Goal: Information Seeking & Learning: Learn about a topic

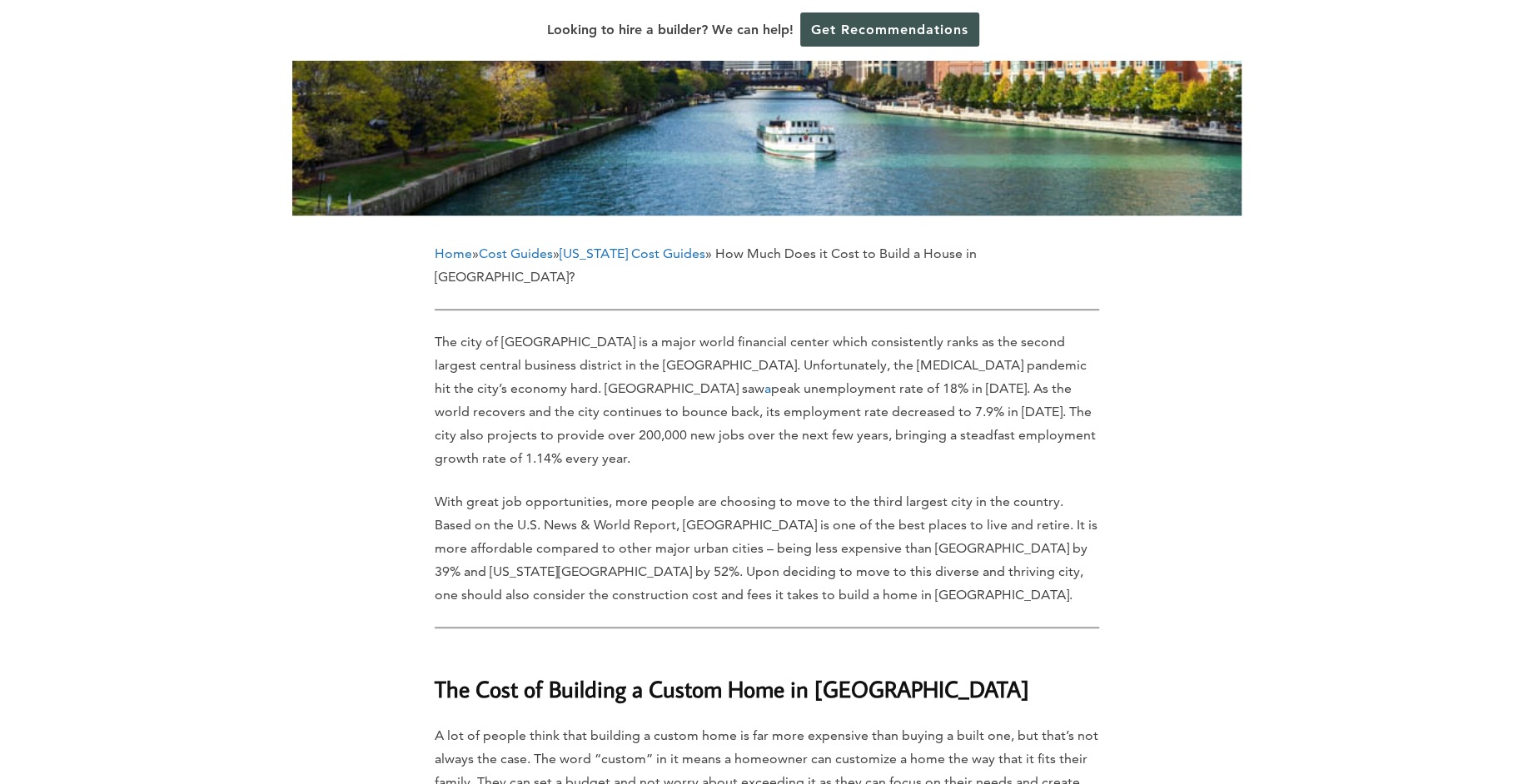
scroll to position [832, 0]
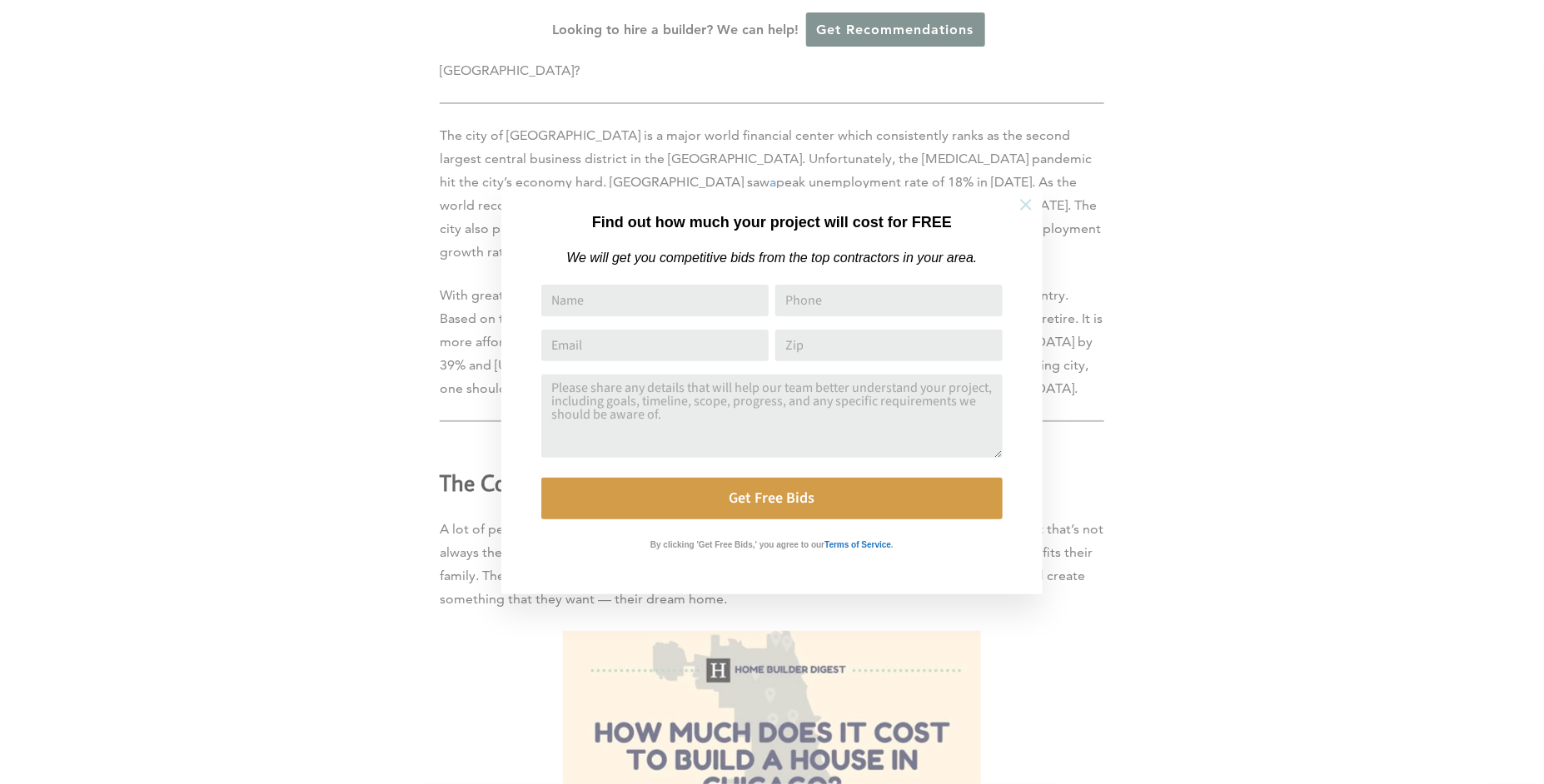
click at [1023, 206] on icon at bounding box center [1026, 204] width 12 height 12
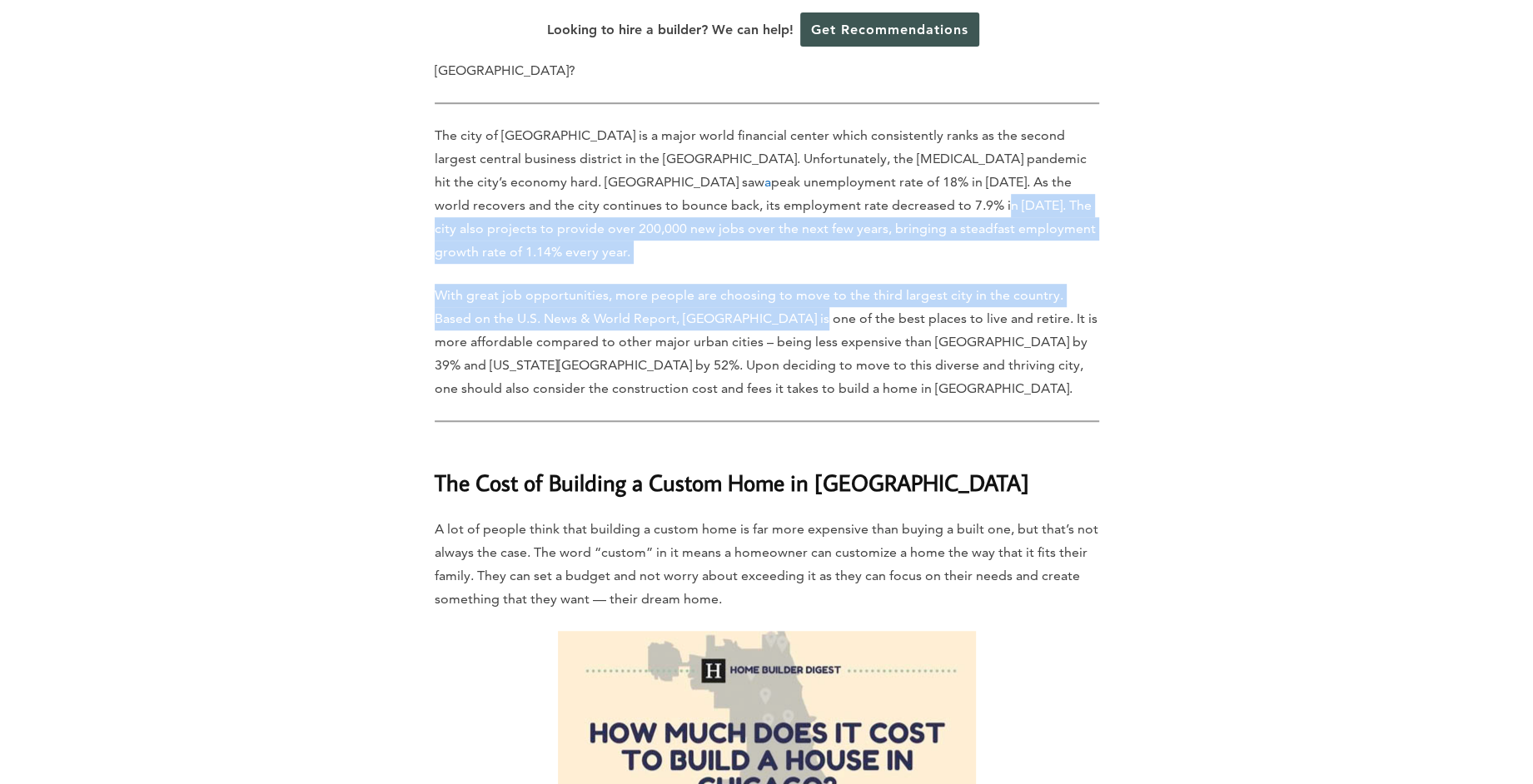
drag, startPoint x: 732, startPoint y: 139, endPoint x: 763, endPoint y: 229, distance: 95.2
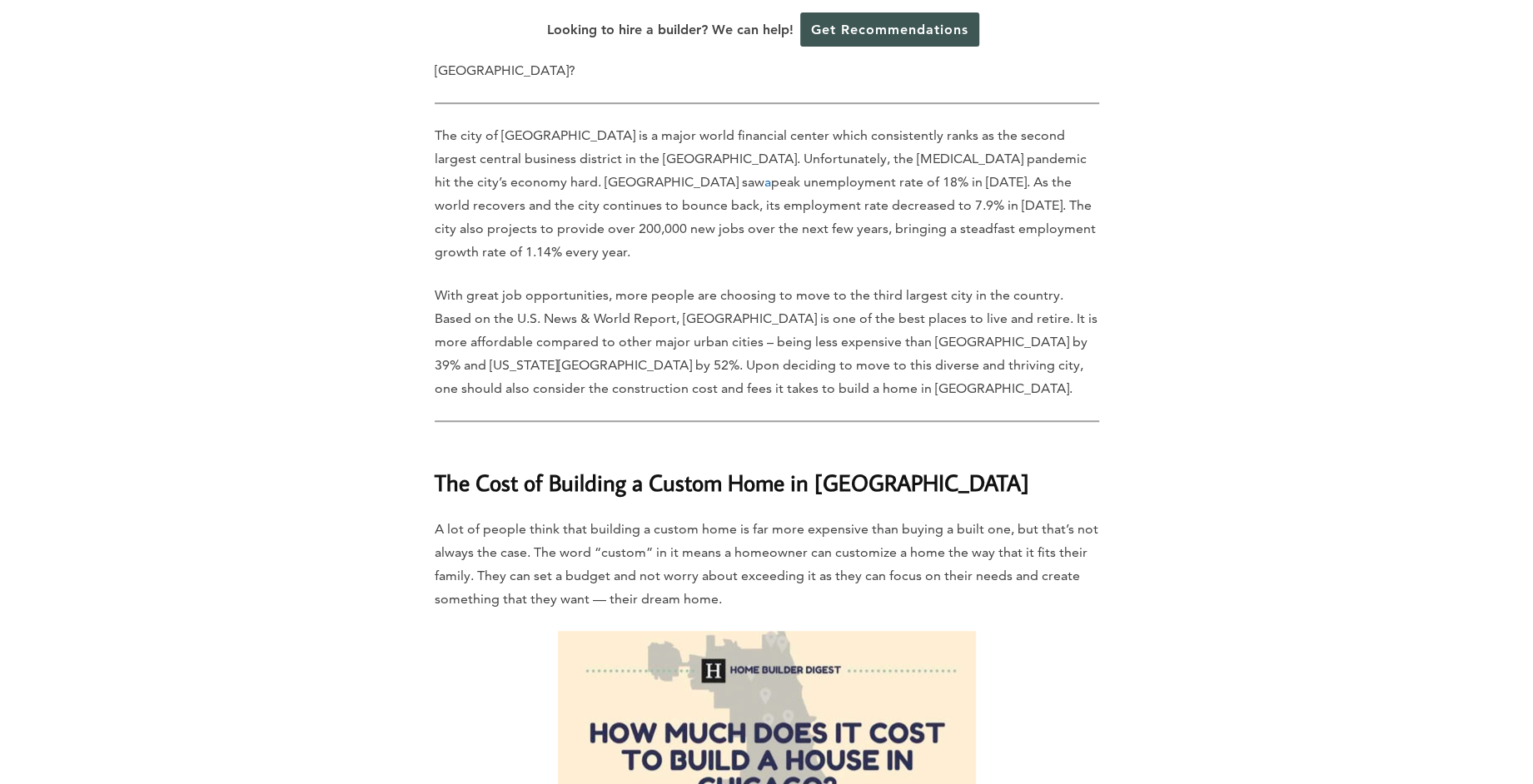
drag, startPoint x: 763, startPoint y: 229, endPoint x: 733, endPoint y: 262, distance: 44.6
click at [733, 284] on p "With great job opportunities, more people are choosing to move to the third lar…" at bounding box center [766, 342] width 665 height 116
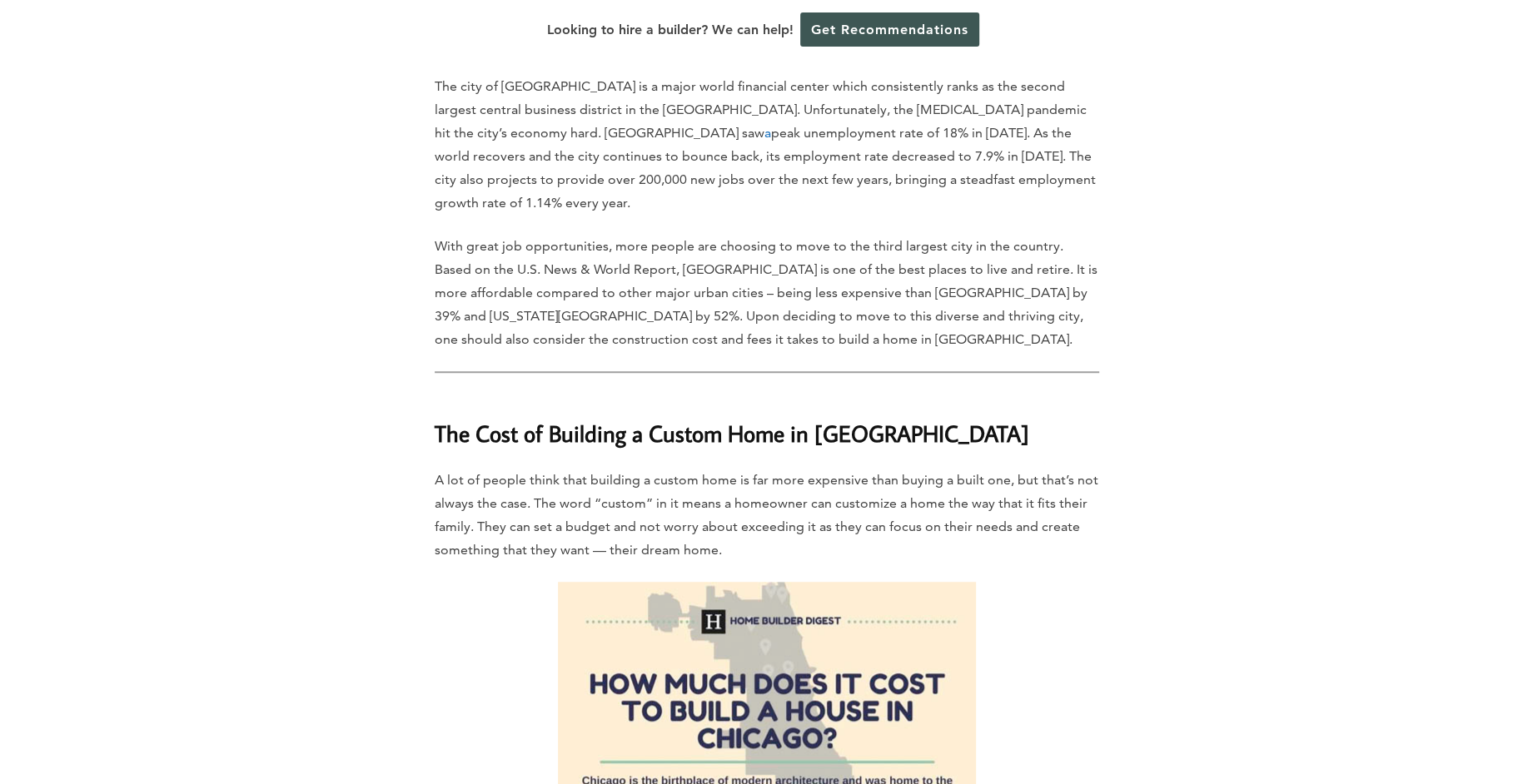
scroll to position [907, 0]
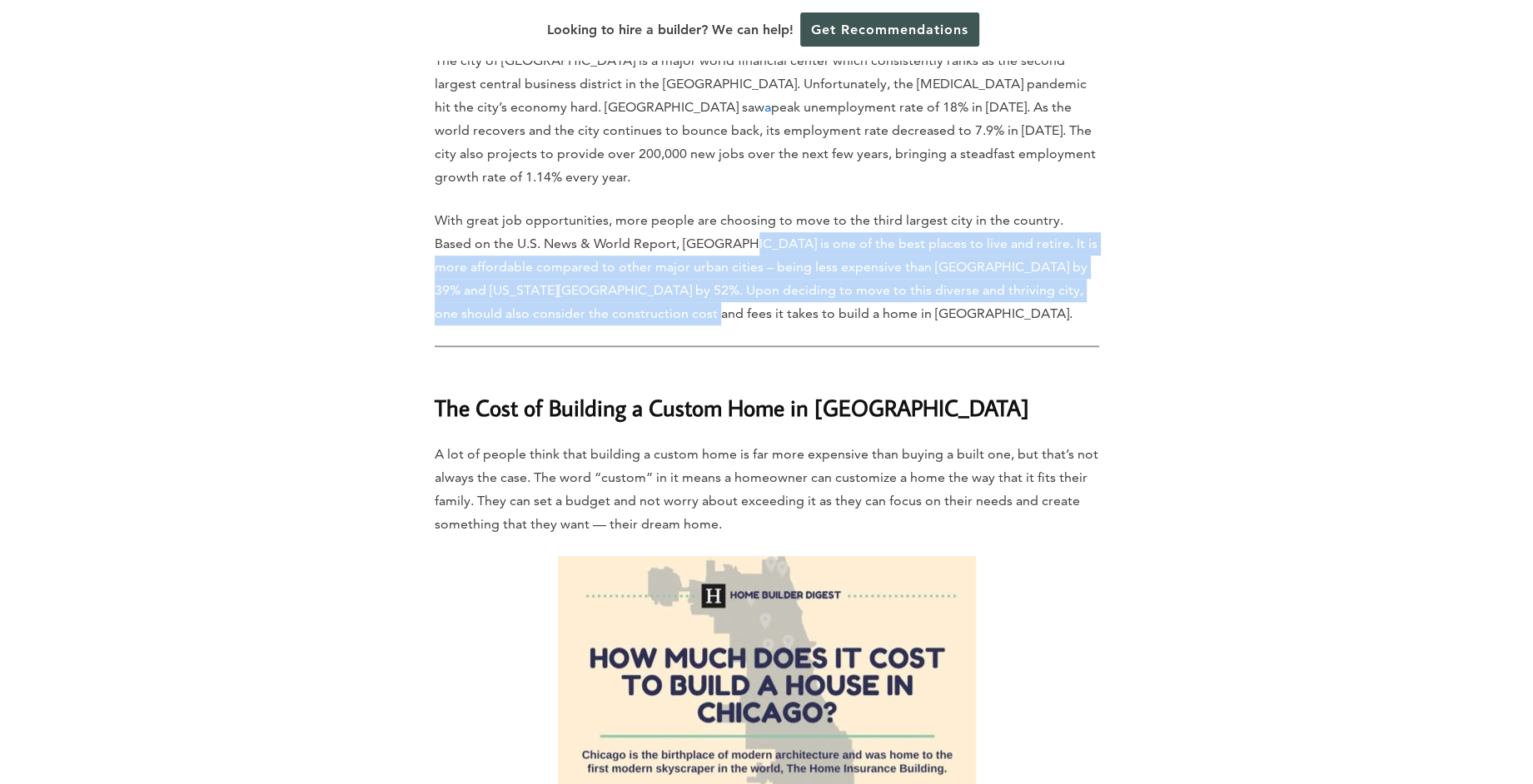
drag, startPoint x: 699, startPoint y: 226, endPoint x: 697, endPoint y: 160, distance: 66.0
click at [697, 209] on p "With great job opportunities, more people are choosing to move to the third lar…" at bounding box center [766, 267] width 665 height 116
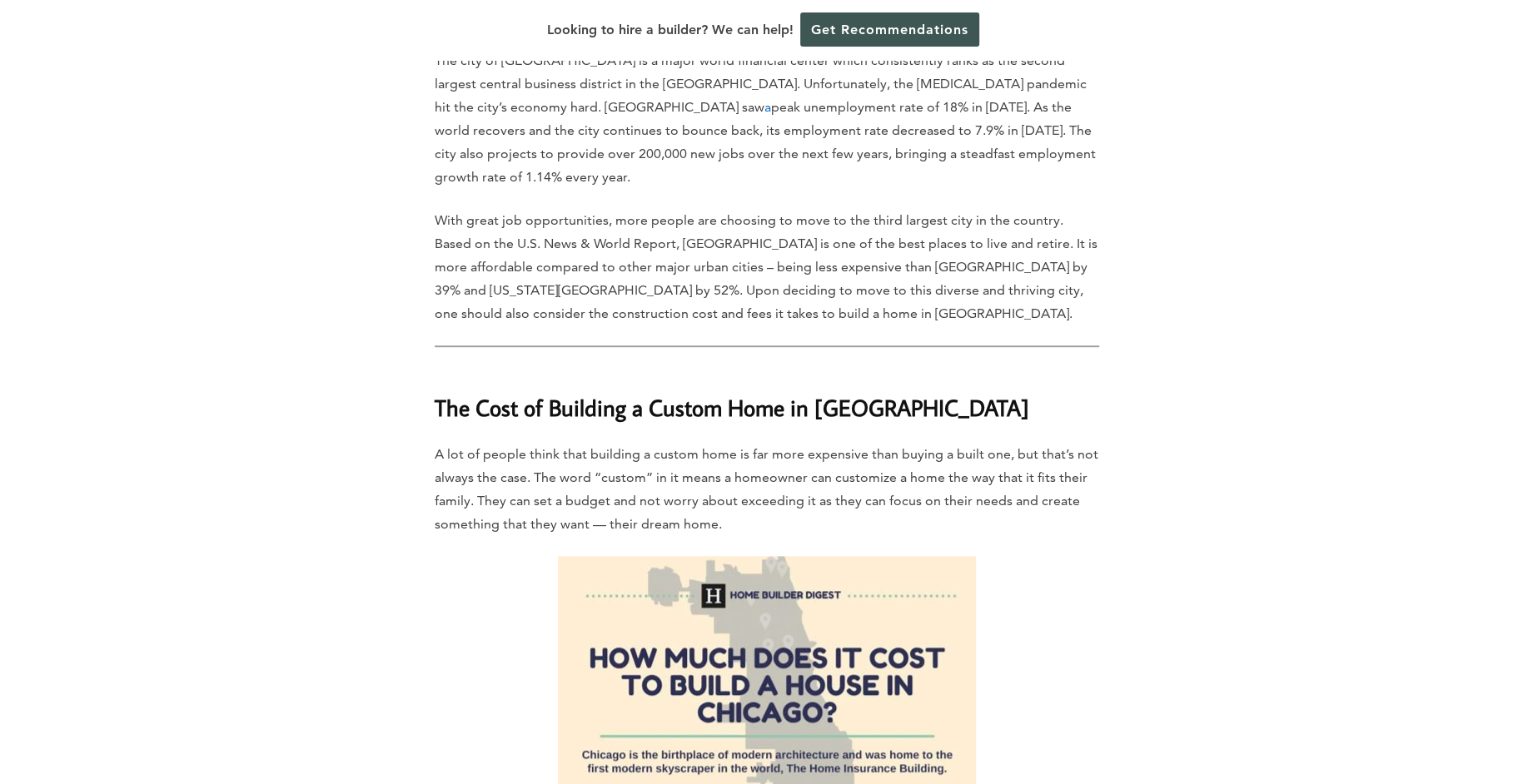
drag, startPoint x: 697, startPoint y: 160, endPoint x: 705, endPoint y: 223, distance: 63.5
click at [705, 223] on p "With great job opportunities, more people are choosing to move to the third lar…" at bounding box center [766, 267] width 665 height 116
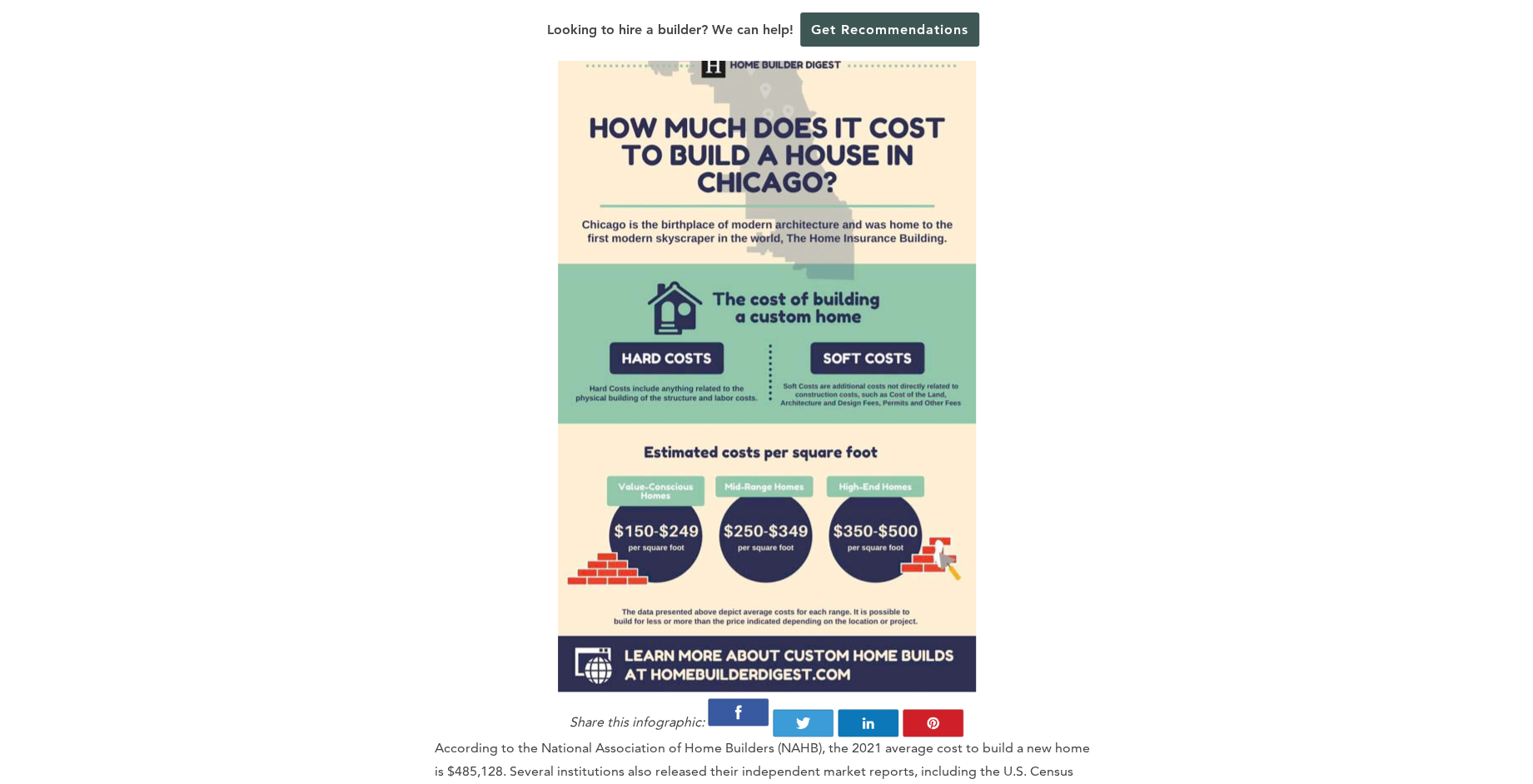
scroll to position [1513, 0]
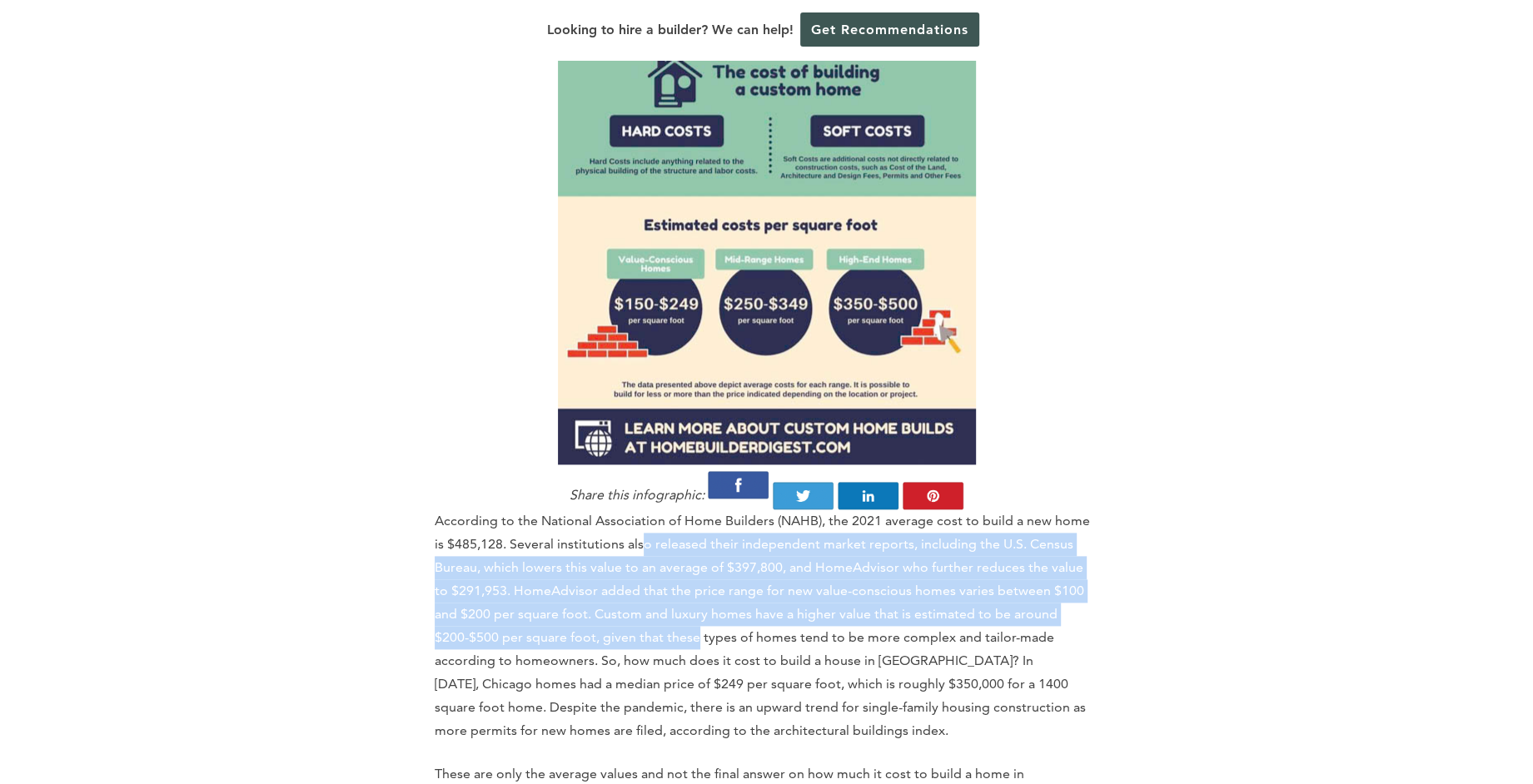
drag, startPoint x: 631, startPoint y: 463, endPoint x: 631, endPoint y: 556, distance: 93.0
click at [631, 556] on p "According to the National Association of Home Builders (NAHB), the 2021 average…" at bounding box center [766, 626] width 665 height 233
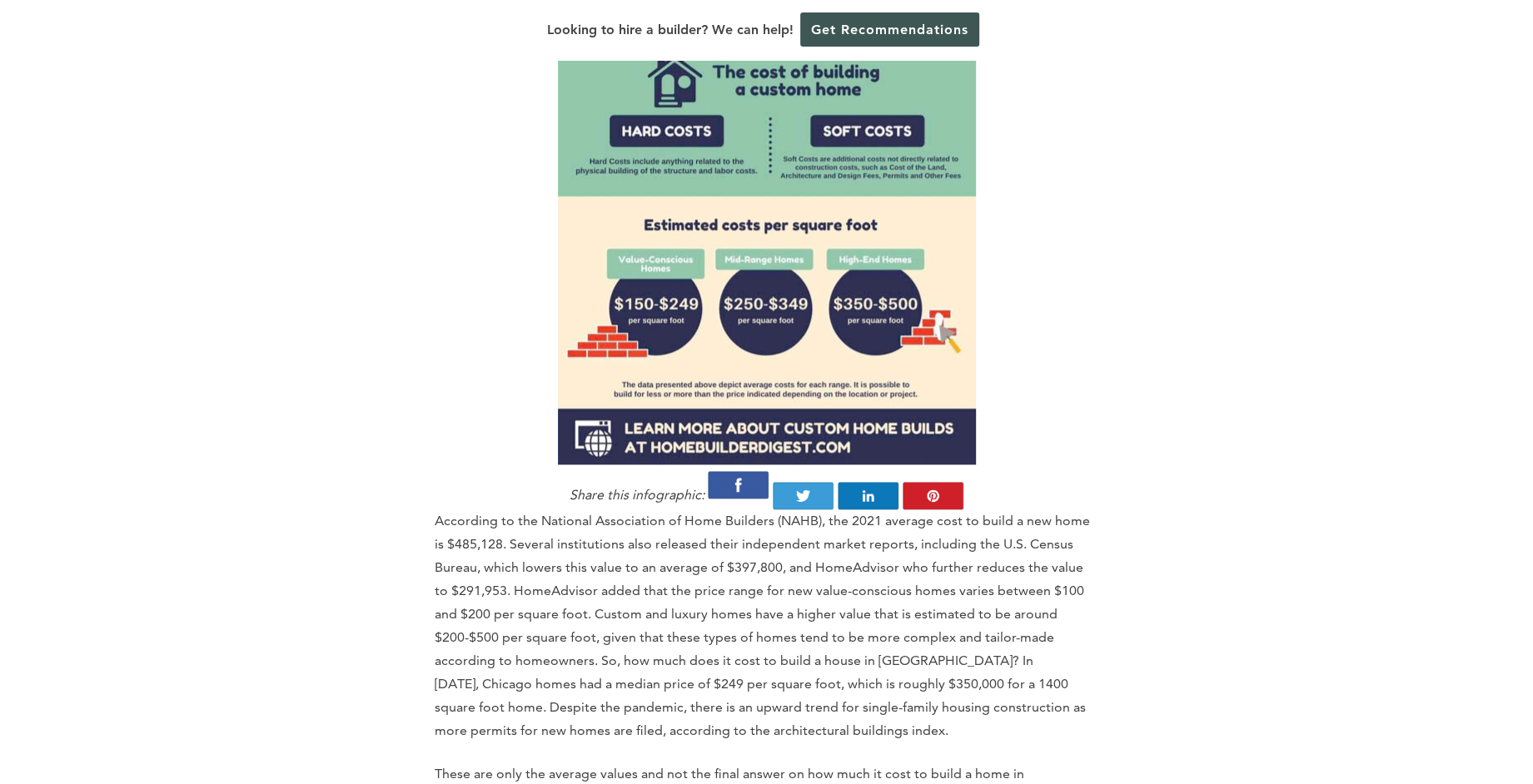
drag, startPoint x: 631, startPoint y: 556, endPoint x: 673, endPoint y: 600, distance: 60.8
click at [673, 600] on p "According to the National Association of Home Builders (NAHB), the 2021 average…" at bounding box center [766, 626] width 665 height 233
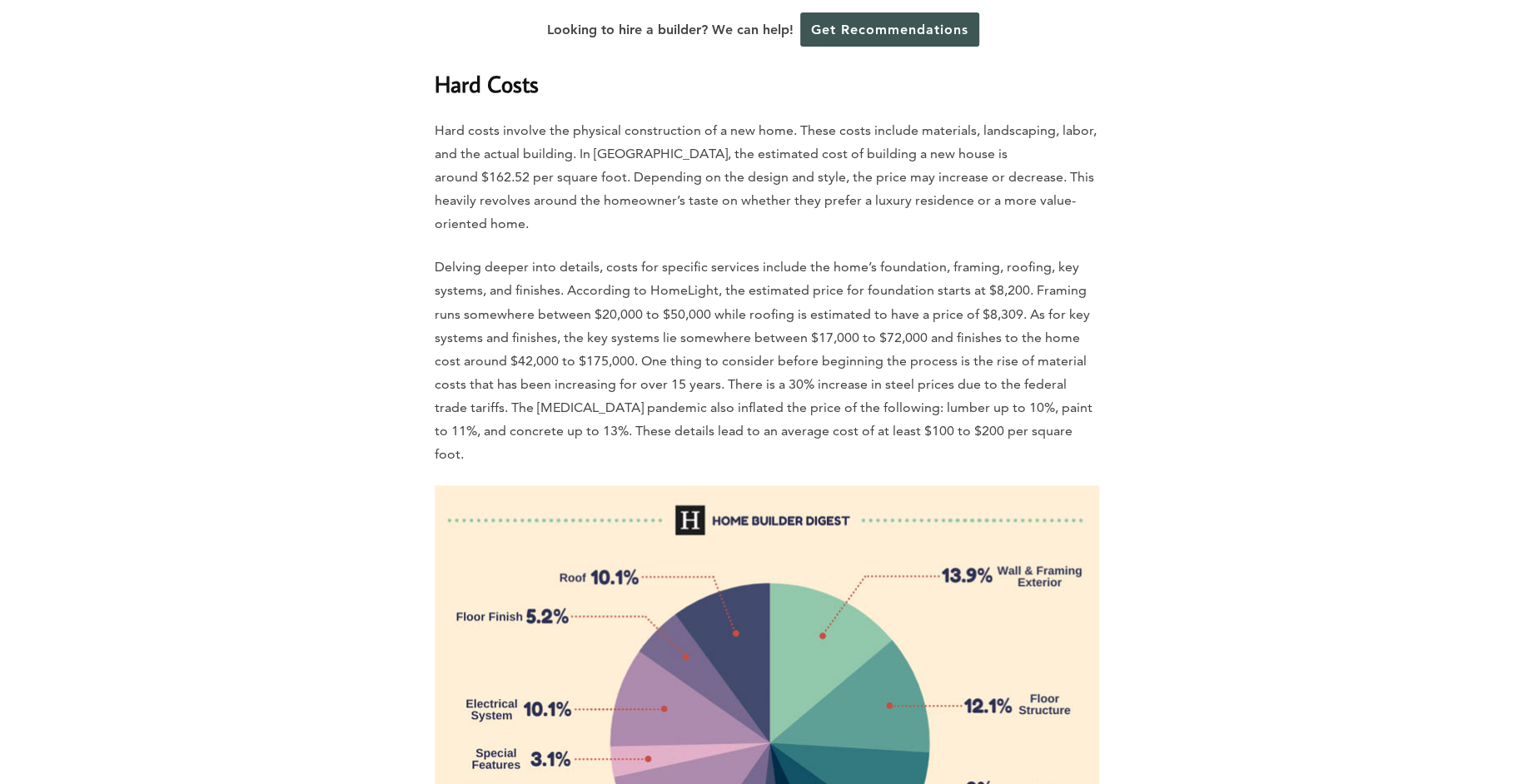
scroll to position [2648, 0]
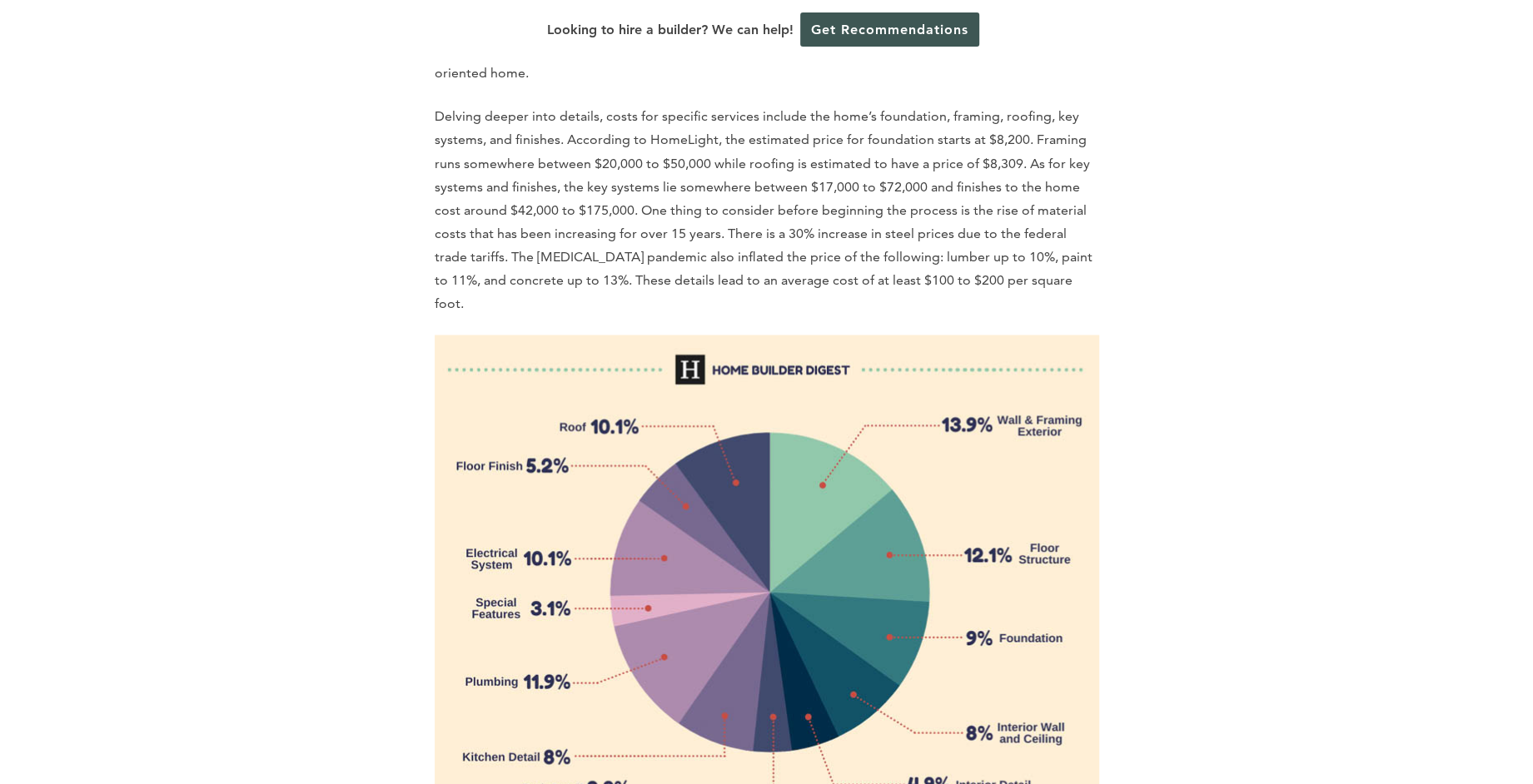
click at [1077, 147] on p "Delving deeper into details, costs for specific services include the home’s fou…" at bounding box center [766, 209] width 665 height 210
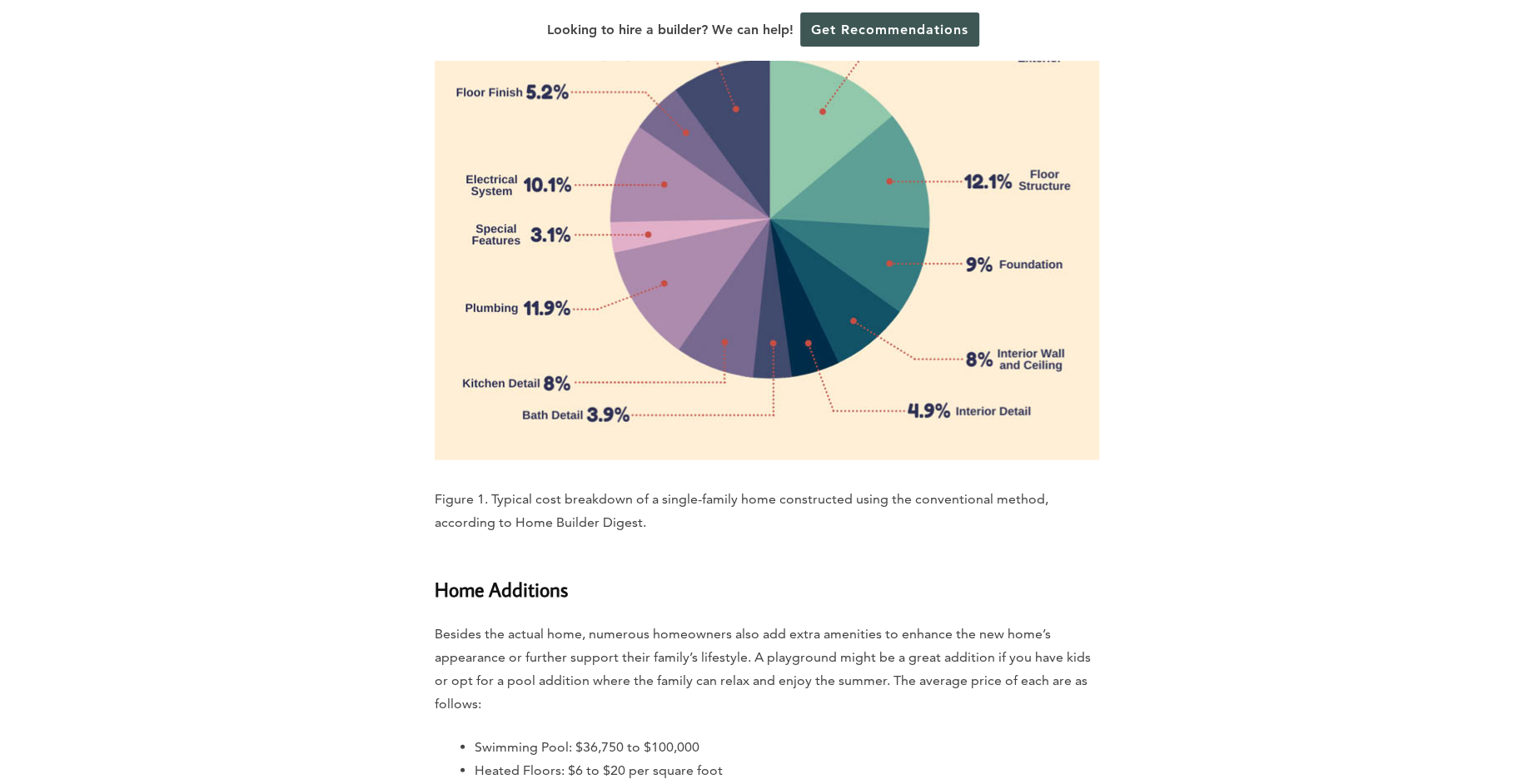
scroll to position [3179, 0]
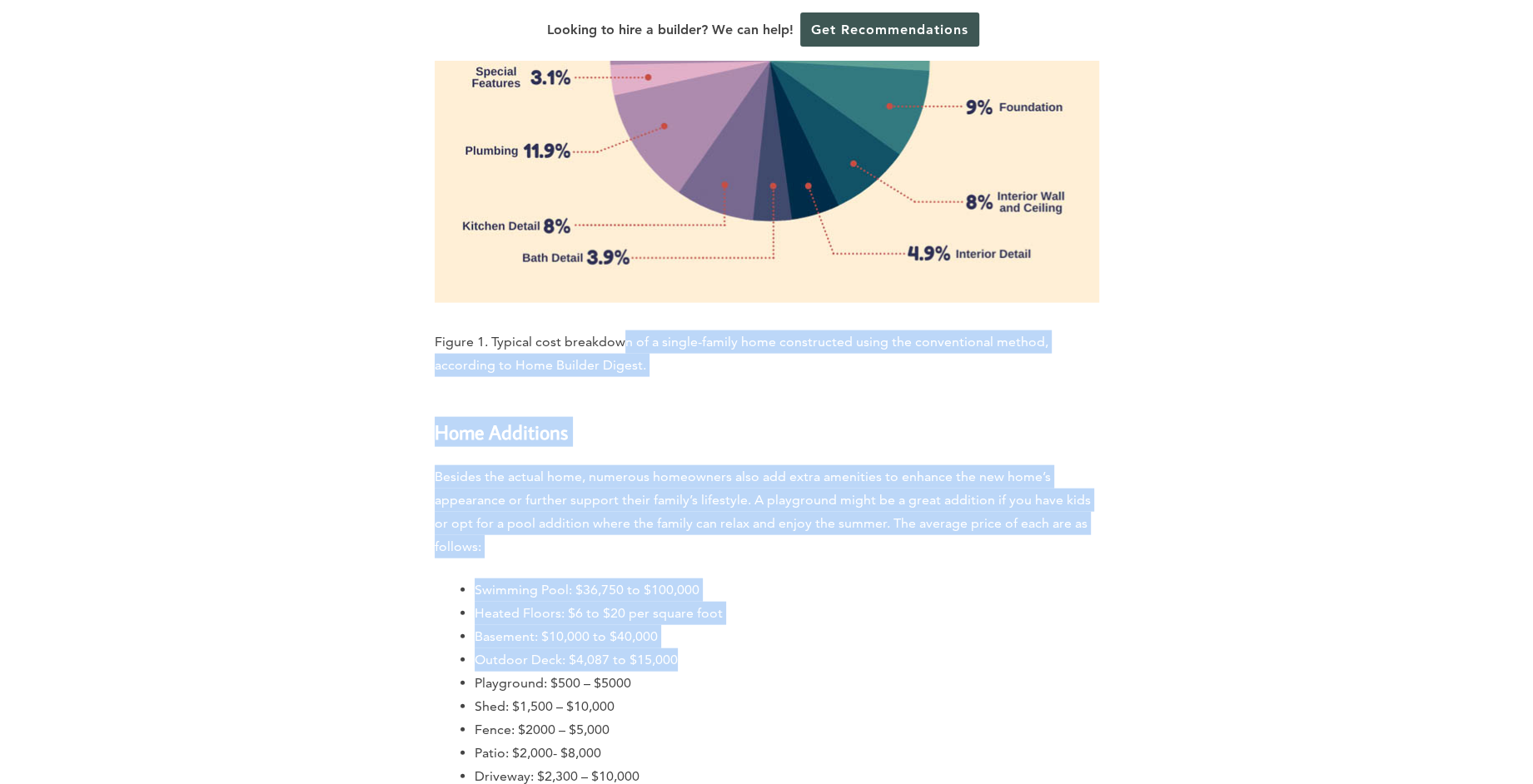
drag, startPoint x: 623, startPoint y: 214, endPoint x: 892, endPoint y: 533, distance: 417.3
click at [670, 397] on h3 "Home Additions" at bounding box center [766, 422] width 665 height 50
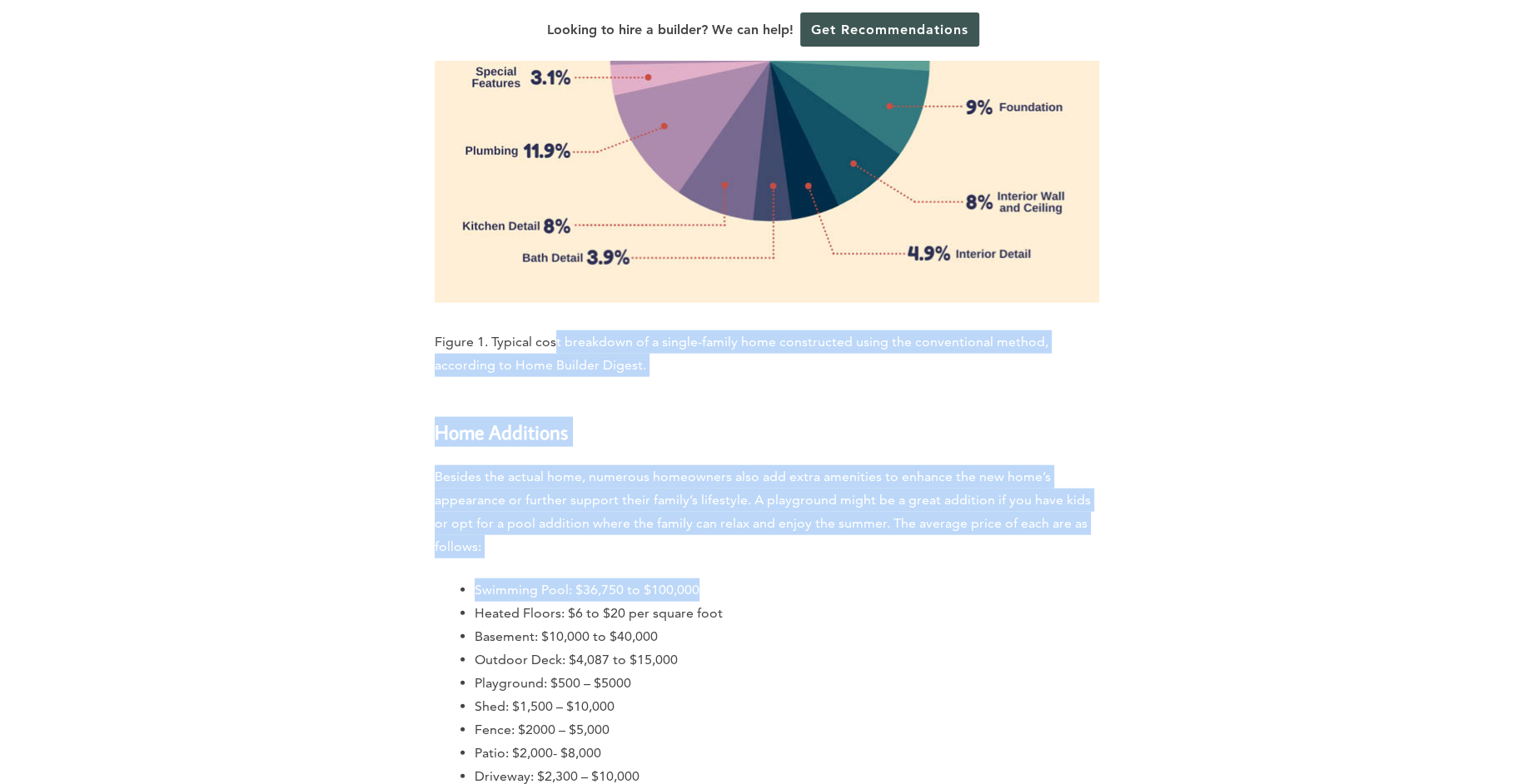
drag, startPoint x: 552, startPoint y: 198, endPoint x: 781, endPoint y: 464, distance: 351.0
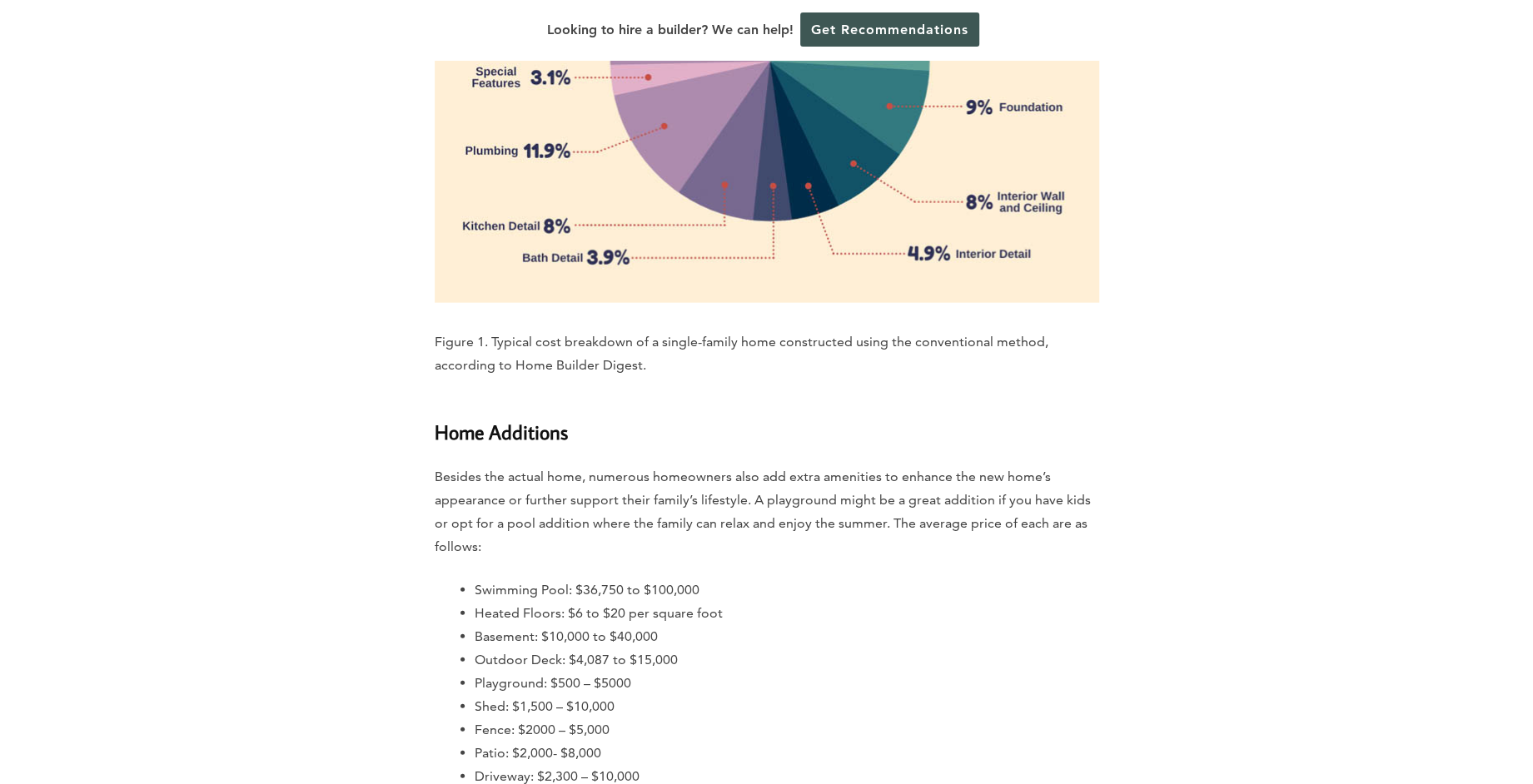
click at [673, 695] on li "Shed: $1,500 – $10,000" at bounding box center [786, 706] width 624 height 23
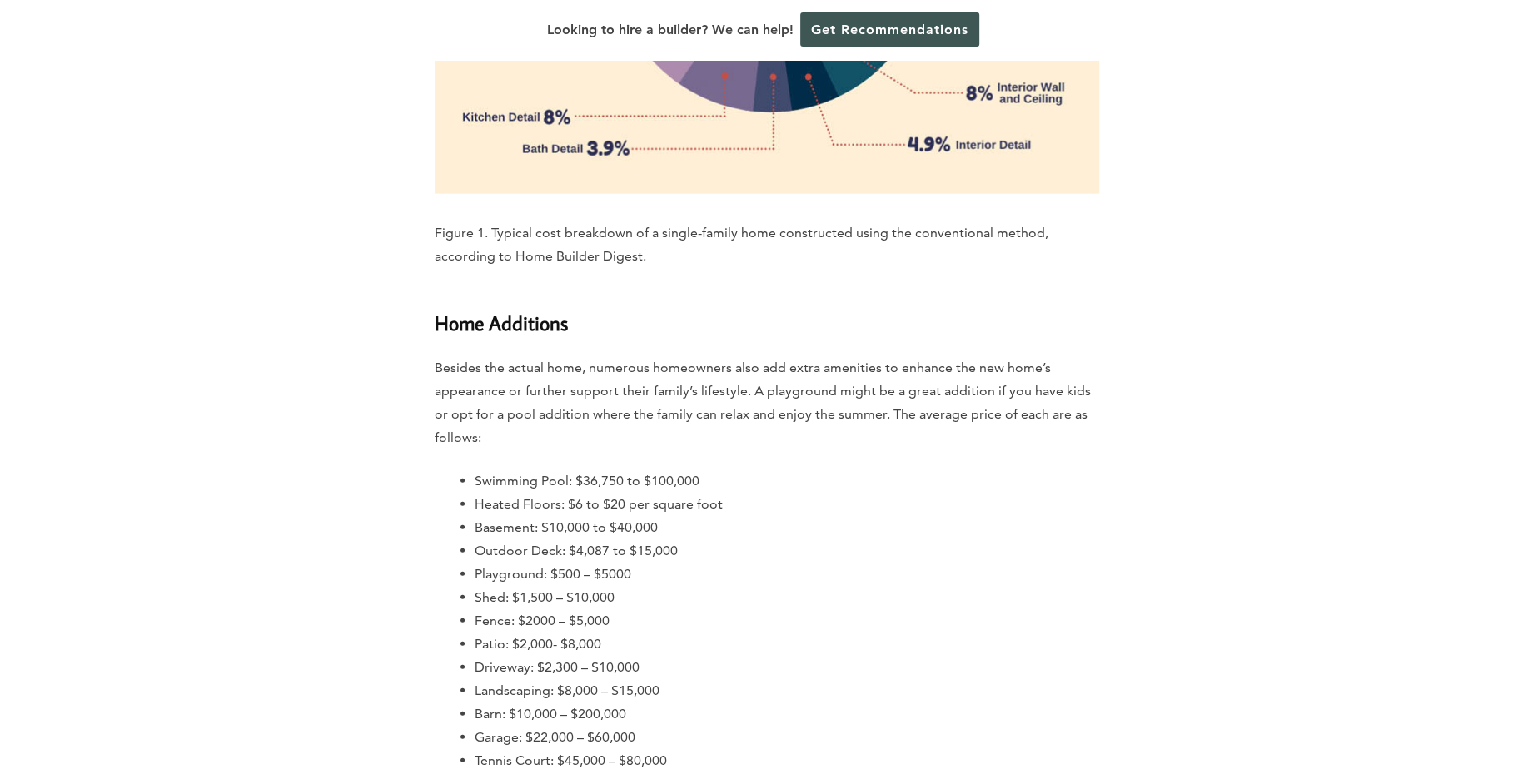
scroll to position [3330, 0]
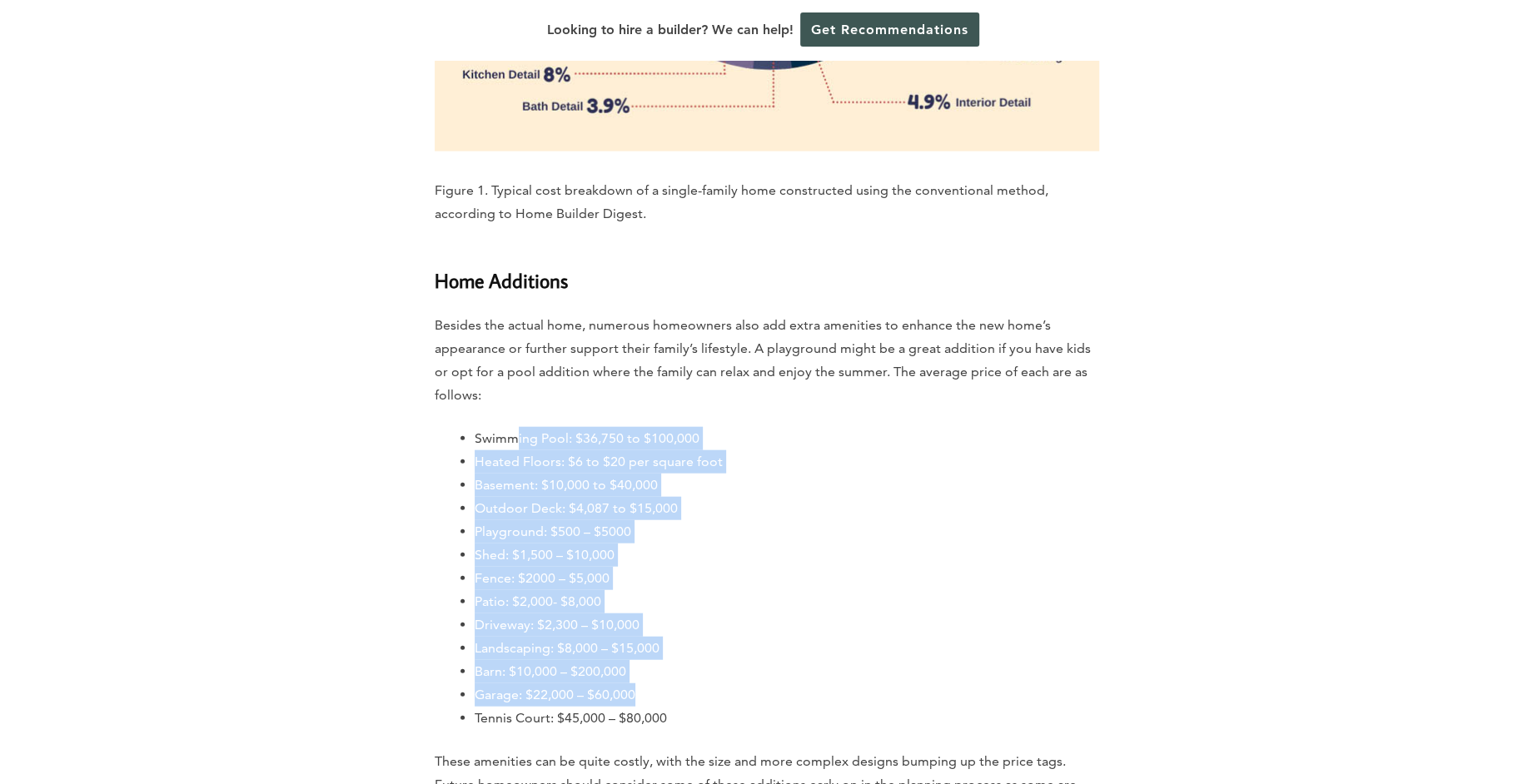
drag, startPoint x: 512, startPoint y: 300, endPoint x: 823, endPoint y: 564, distance: 407.9
click at [823, 564] on ul "Swimming Pool: $36,750 to $100,000 Heated Floors: $6 to $20 per square foot Bas…" at bounding box center [786, 579] width 624 height 303
click at [806, 590] on li "Patio: $2,000- $8,000" at bounding box center [786, 601] width 624 height 23
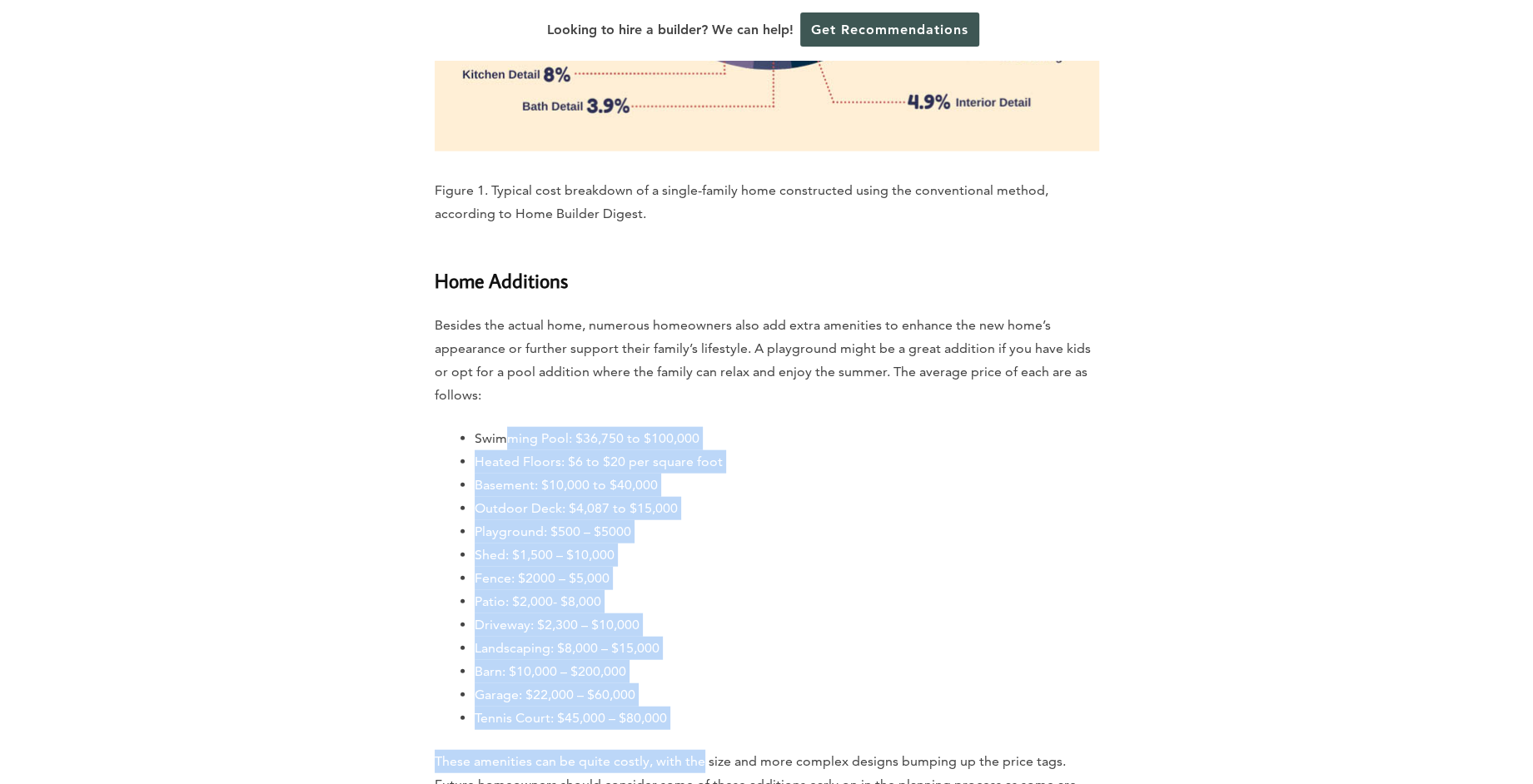
drag, startPoint x: 655, startPoint y: 570, endPoint x: 704, endPoint y: 634, distance: 80.6
drag, startPoint x: 704, startPoint y: 634, endPoint x: 664, endPoint y: 471, distance: 167.8
click at [664, 590] on li "Patio: $2,000- $8,000" at bounding box center [786, 601] width 624 height 23
click at [673, 637] on li "Landscaping: $8,000 – $15,000" at bounding box center [786, 648] width 624 height 23
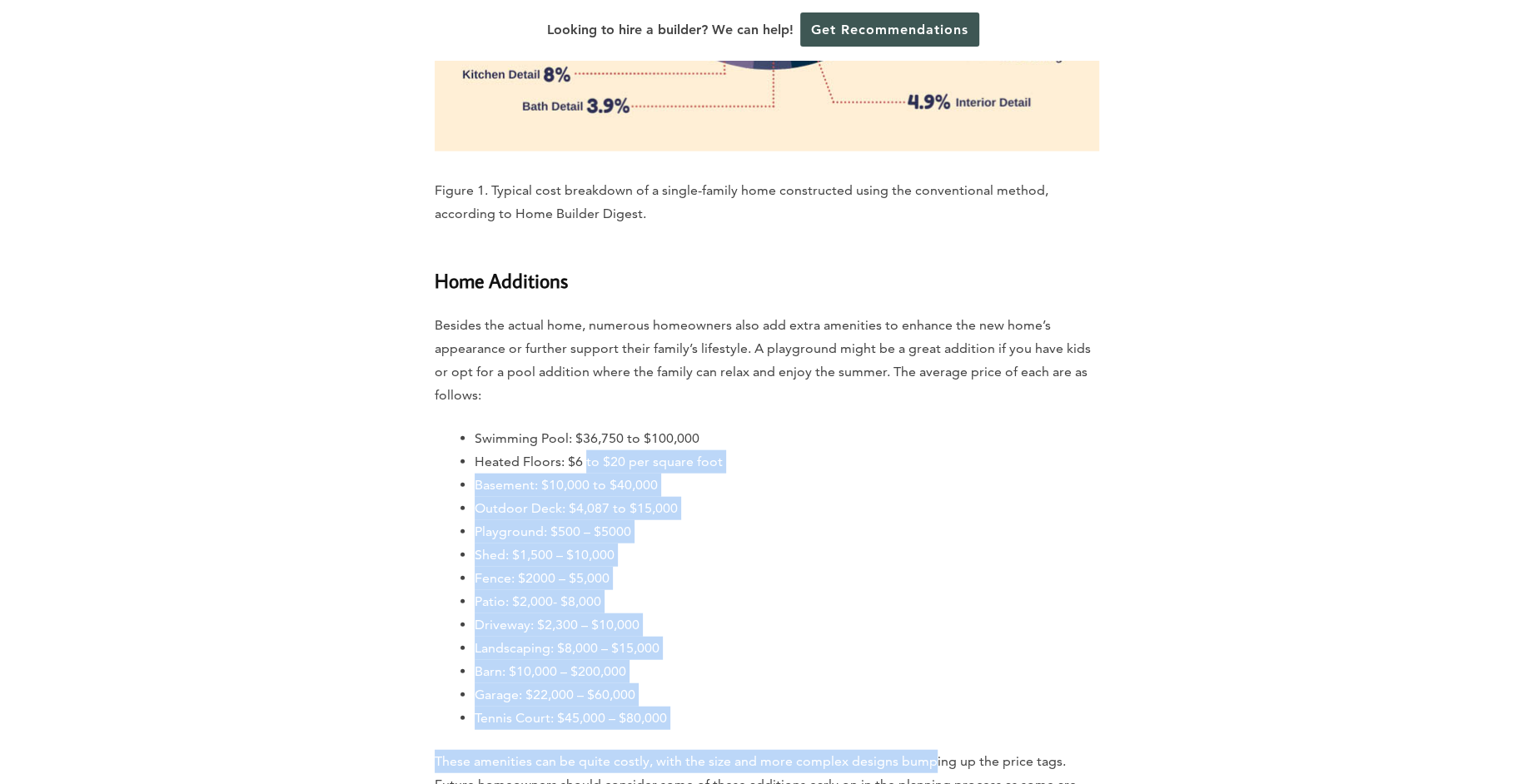
drag, startPoint x: 932, startPoint y: 619, endPoint x: 583, endPoint y: 337, distance: 448.7
drag, startPoint x: 583, startPoint y: 337, endPoint x: 703, endPoint y: 415, distance: 143.1
click at [703, 544] on li "Shed: $1,500 – $10,000" at bounding box center [786, 555] width 624 height 23
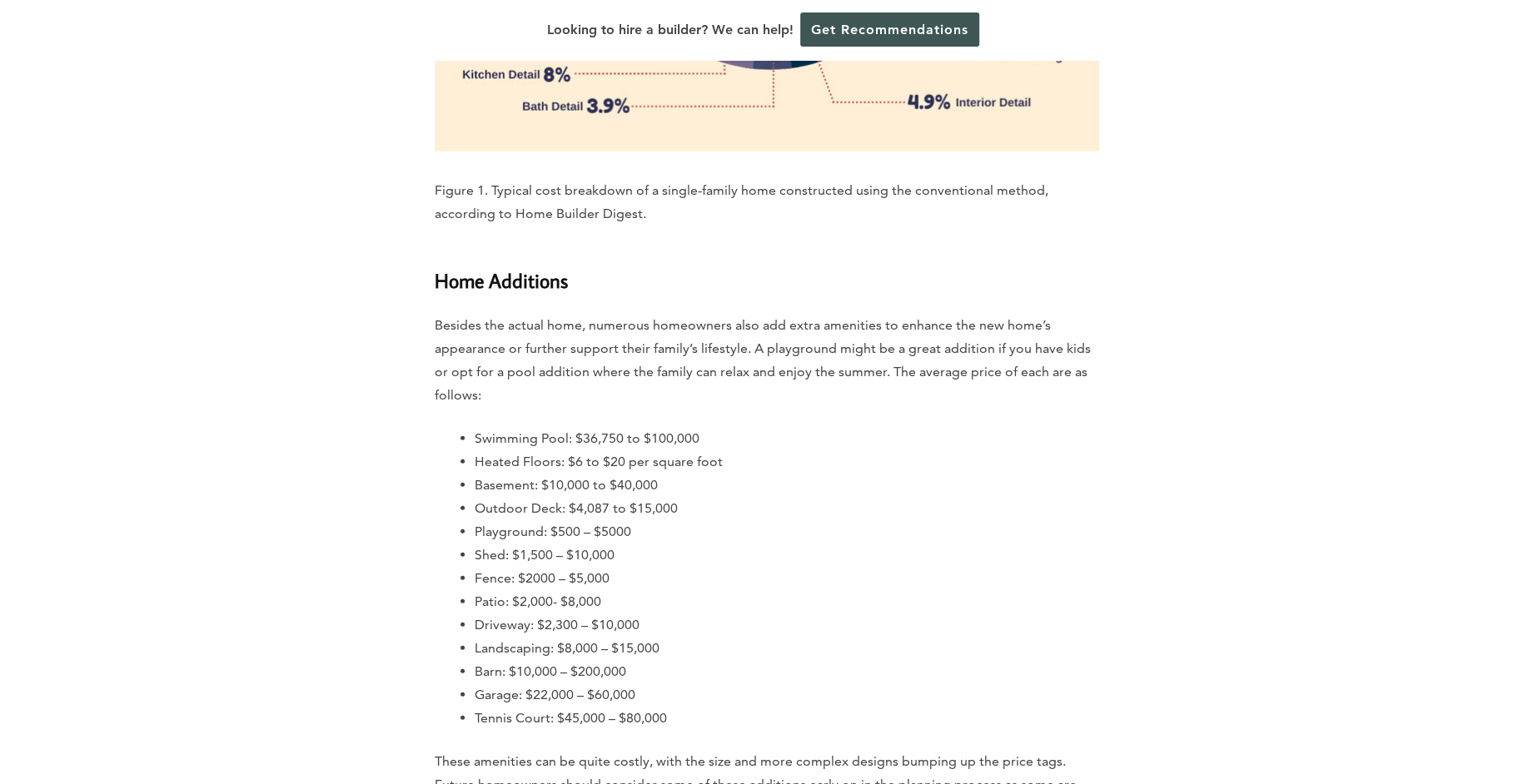
click at [598, 427] on li "Swimming Pool: $36,750 to $100,000" at bounding box center [786, 438] width 624 height 23
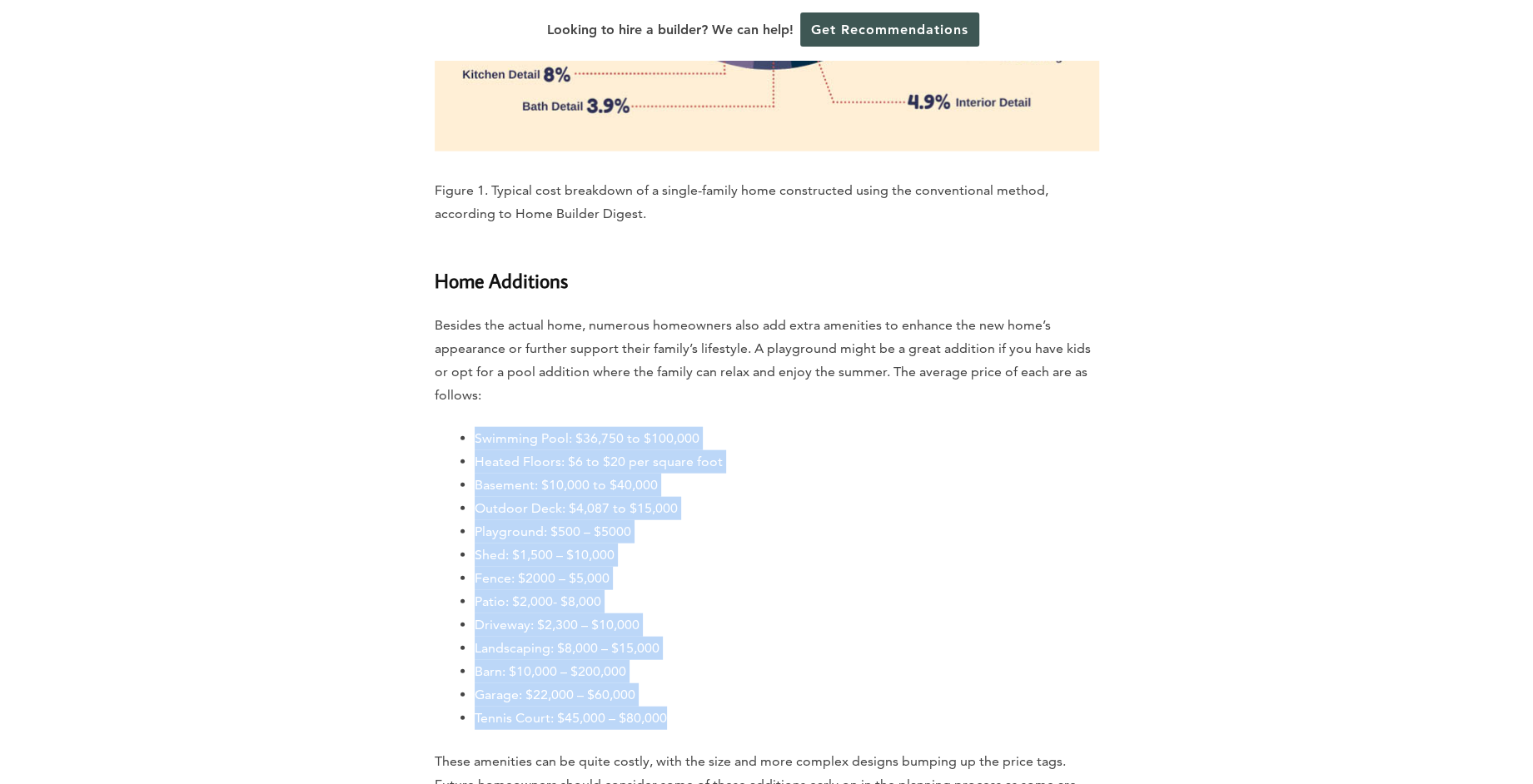
drag, startPoint x: 503, startPoint y: 271, endPoint x: 813, endPoint y: 572, distance: 432.1
drag, startPoint x: 813, startPoint y: 572, endPoint x: 736, endPoint y: 476, distance: 123.1
click at [736, 590] on li "Patio: $2,000- $8,000" at bounding box center [786, 601] width 624 height 23
click at [718, 637] on li "Landscaping: $8,000 – $15,000" at bounding box center [786, 648] width 624 height 23
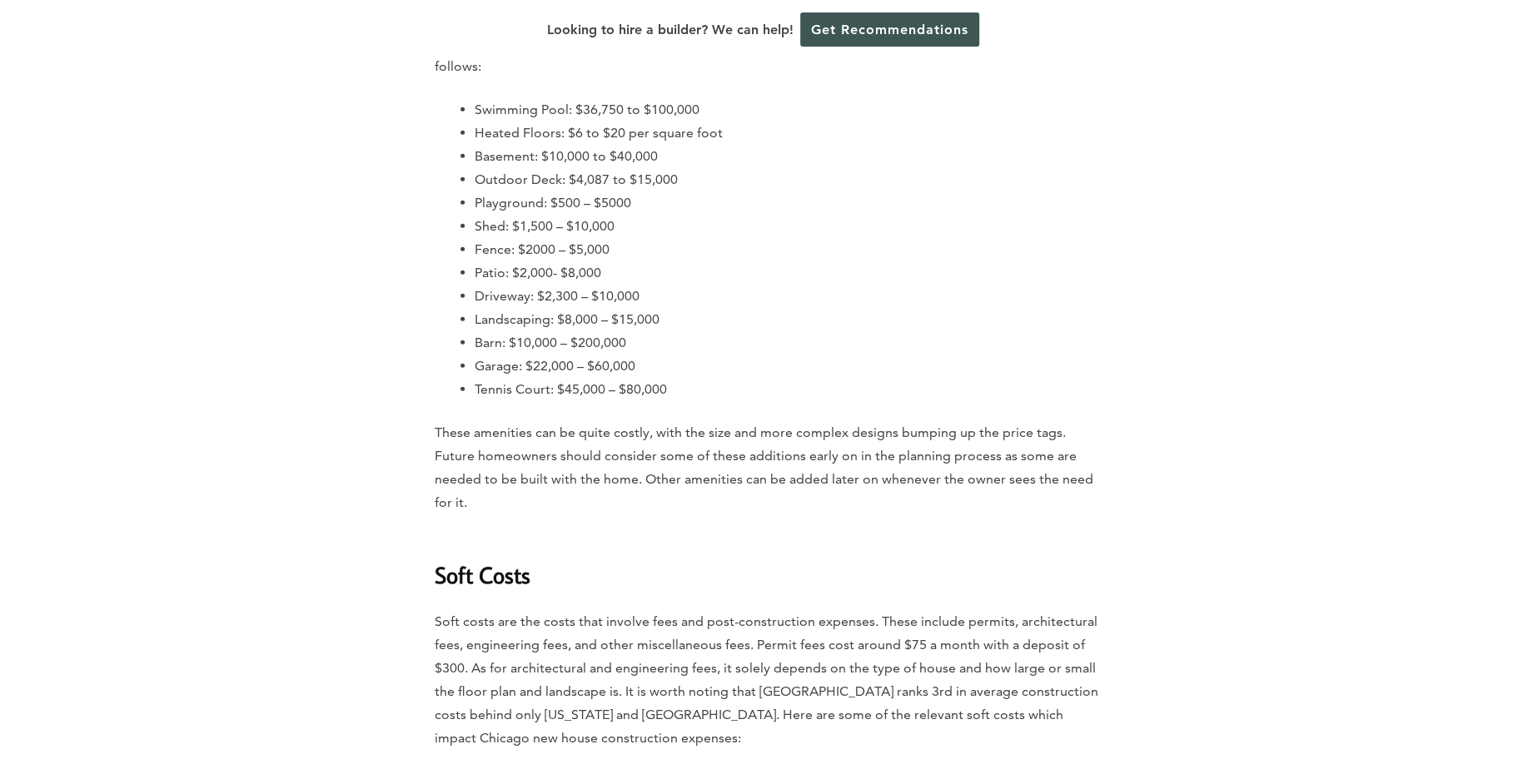
scroll to position [3783, 0]
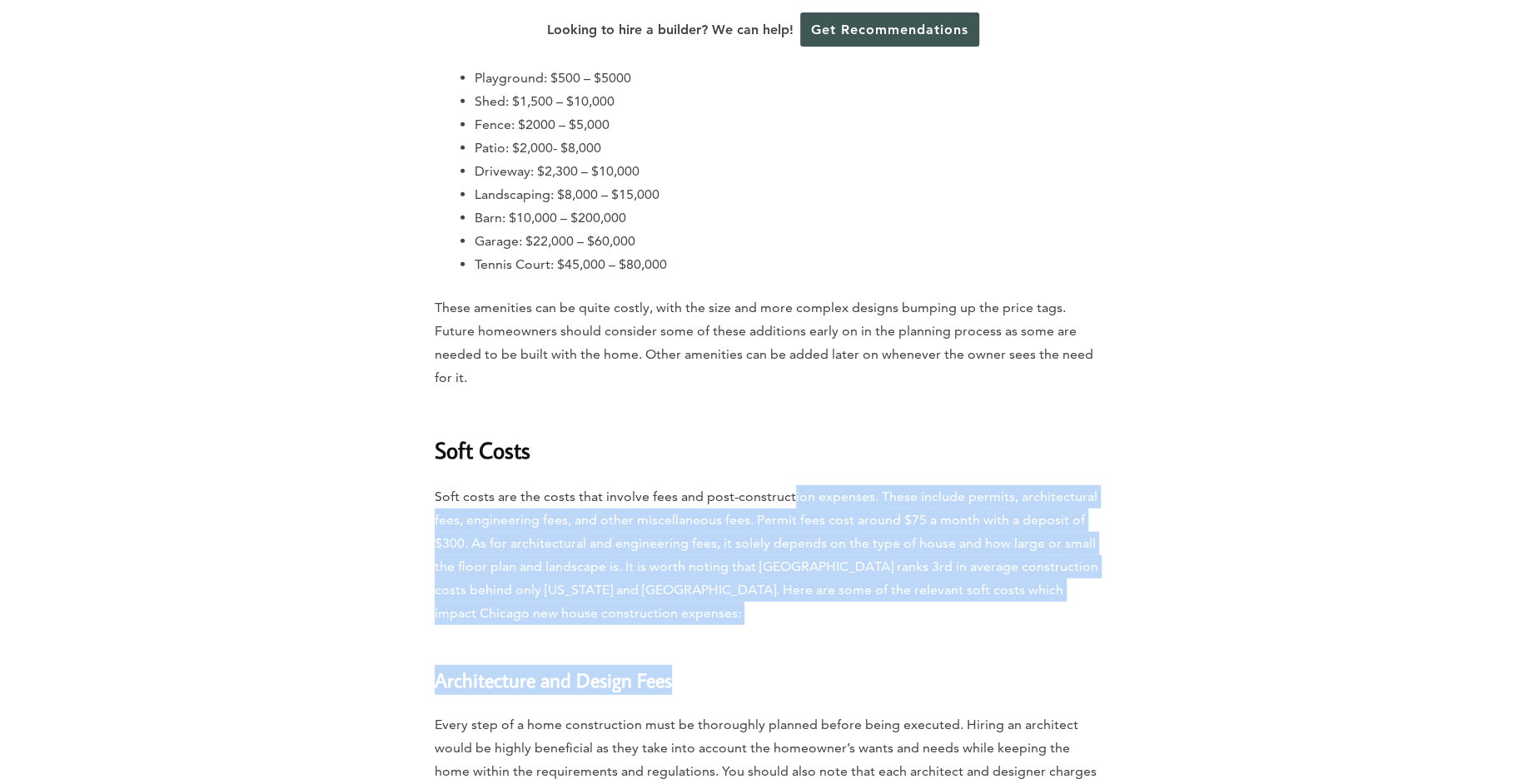
drag, startPoint x: 789, startPoint y: 358, endPoint x: 806, endPoint y: 527, distance: 169.9
drag, startPoint x: 806, startPoint y: 527, endPoint x: 754, endPoint y: 497, distance: 60.0
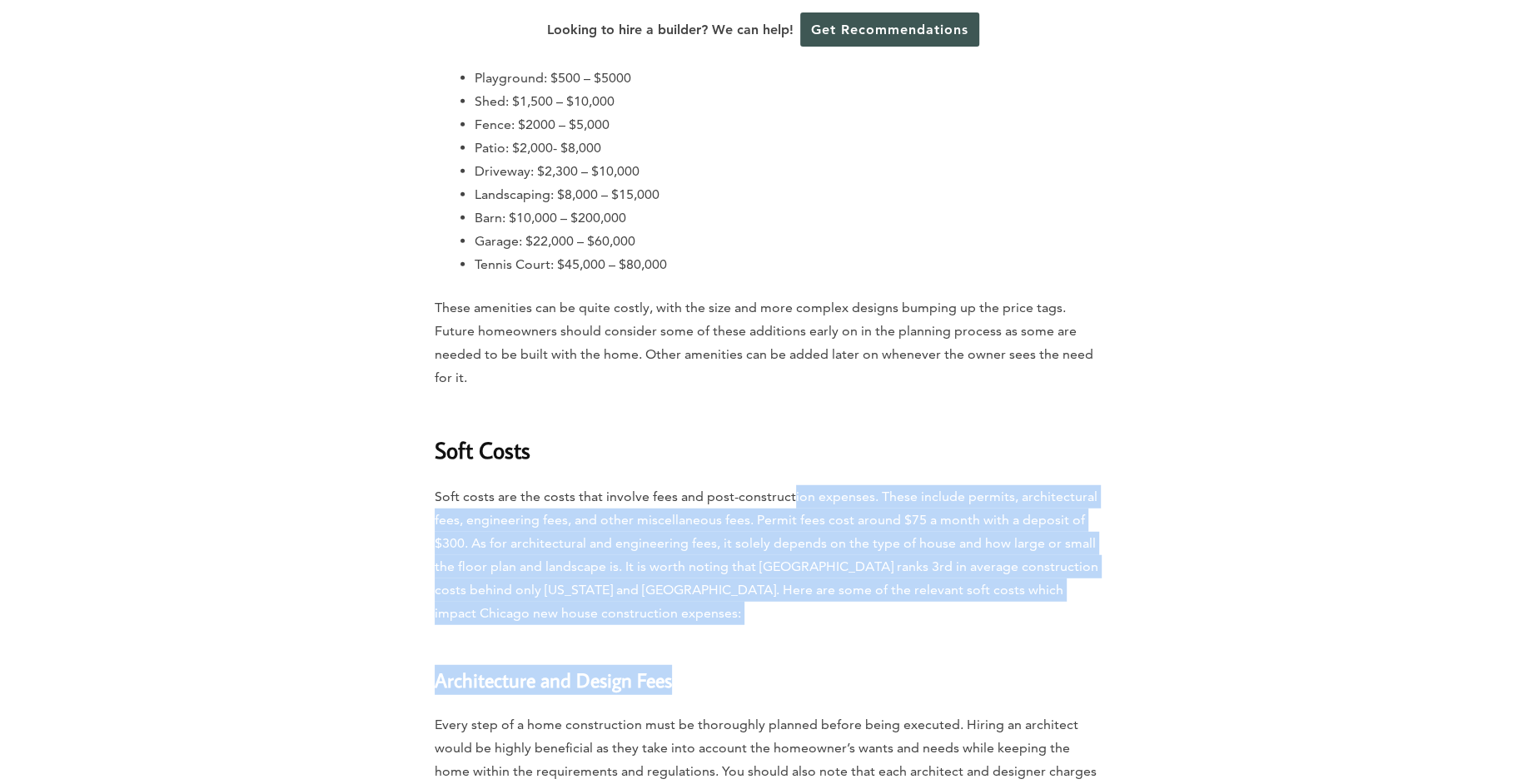
drag, startPoint x: 754, startPoint y: 497, endPoint x: 701, endPoint y: 489, distance: 53.6
click at [701, 489] on p "Soft costs are the costs that involve fees and post-construction expenses. Thes…" at bounding box center [766, 555] width 665 height 140
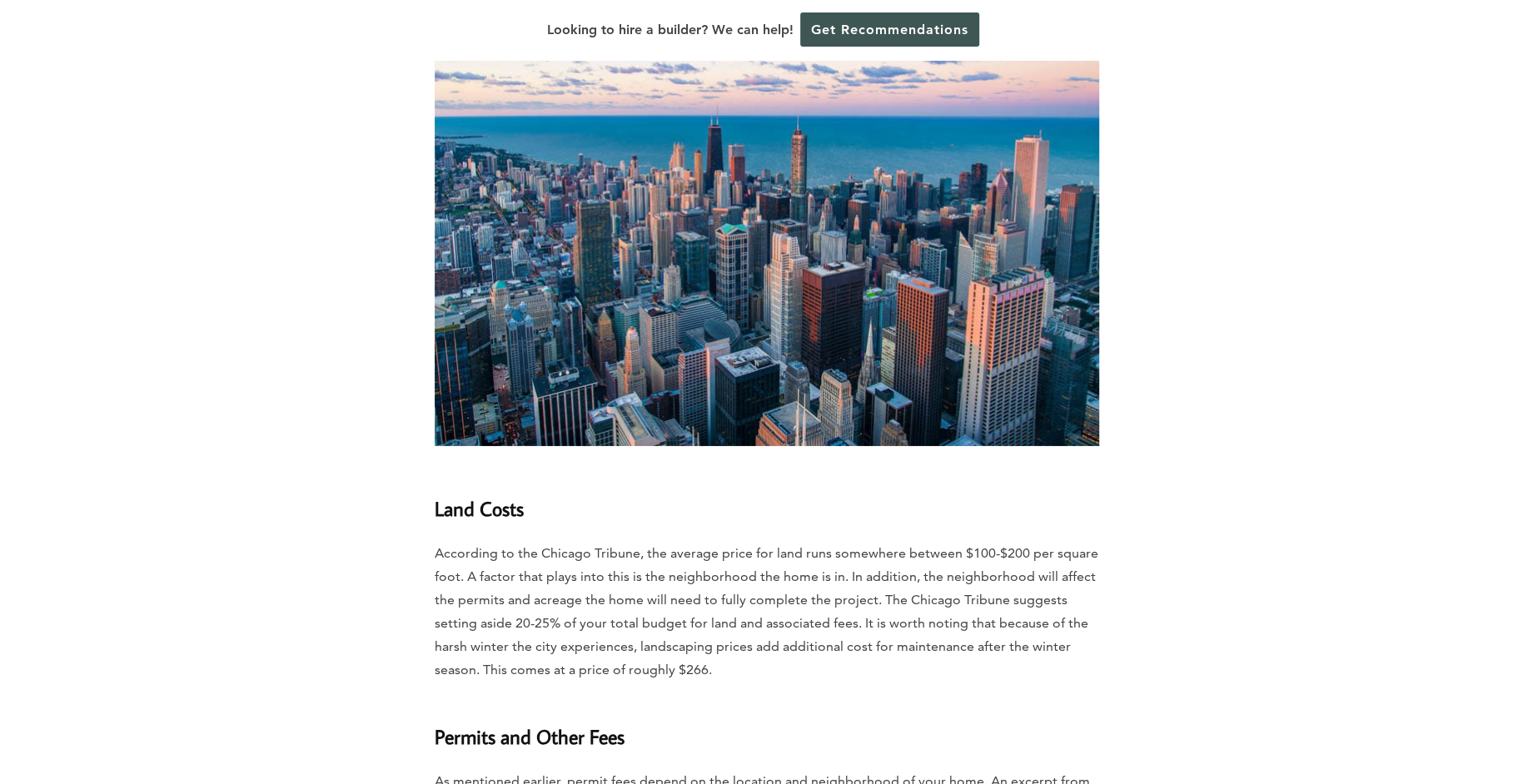
scroll to position [4918, 0]
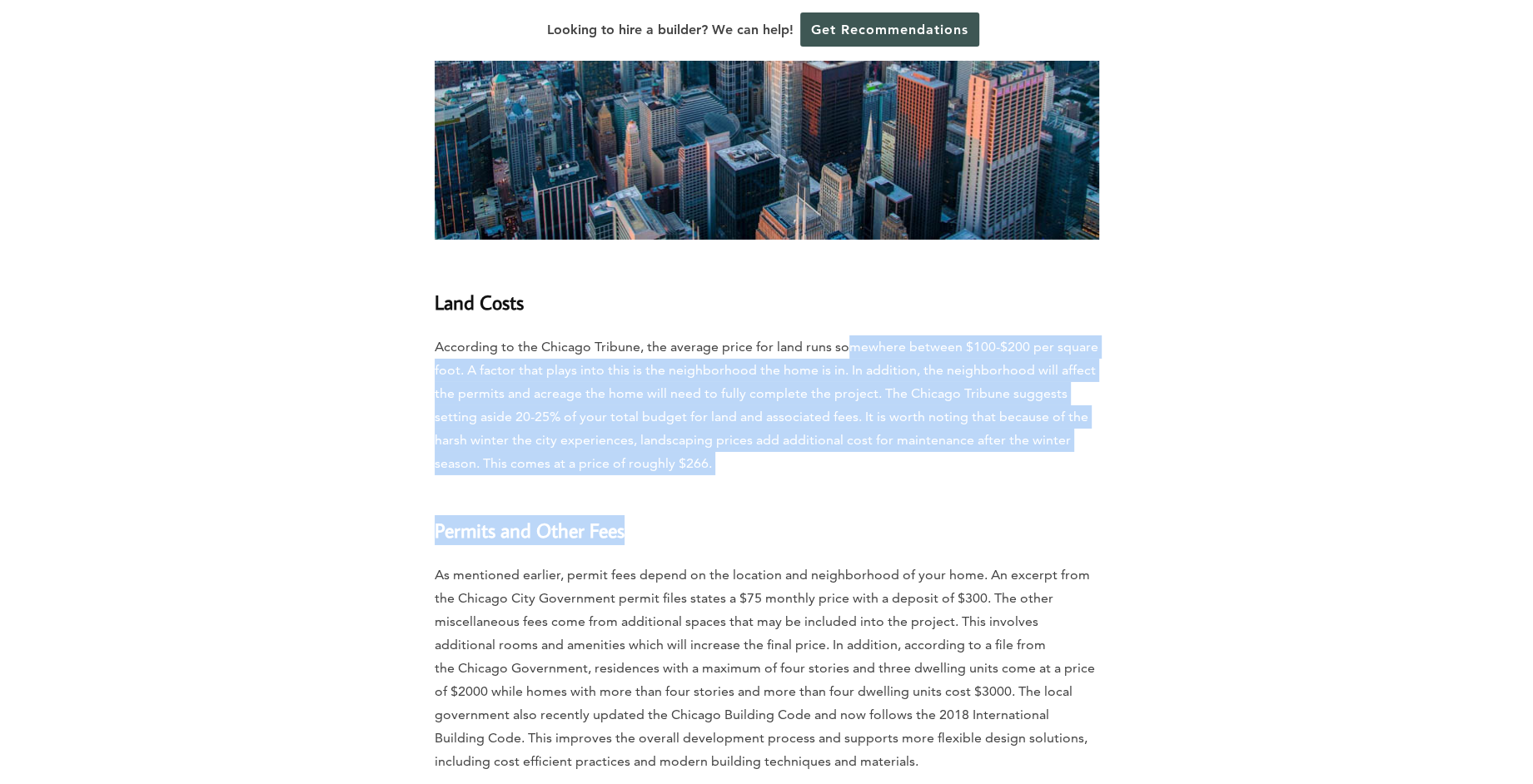
drag, startPoint x: 842, startPoint y: 193, endPoint x: 943, endPoint y: 377, distance: 209.9
drag, startPoint x: 943, startPoint y: 377, endPoint x: 826, endPoint y: 336, distance: 124.0
click at [826, 336] on p "According to the Chicago Tribune, the average price for land runs somewhere bet…" at bounding box center [766, 405] width 665 height 140
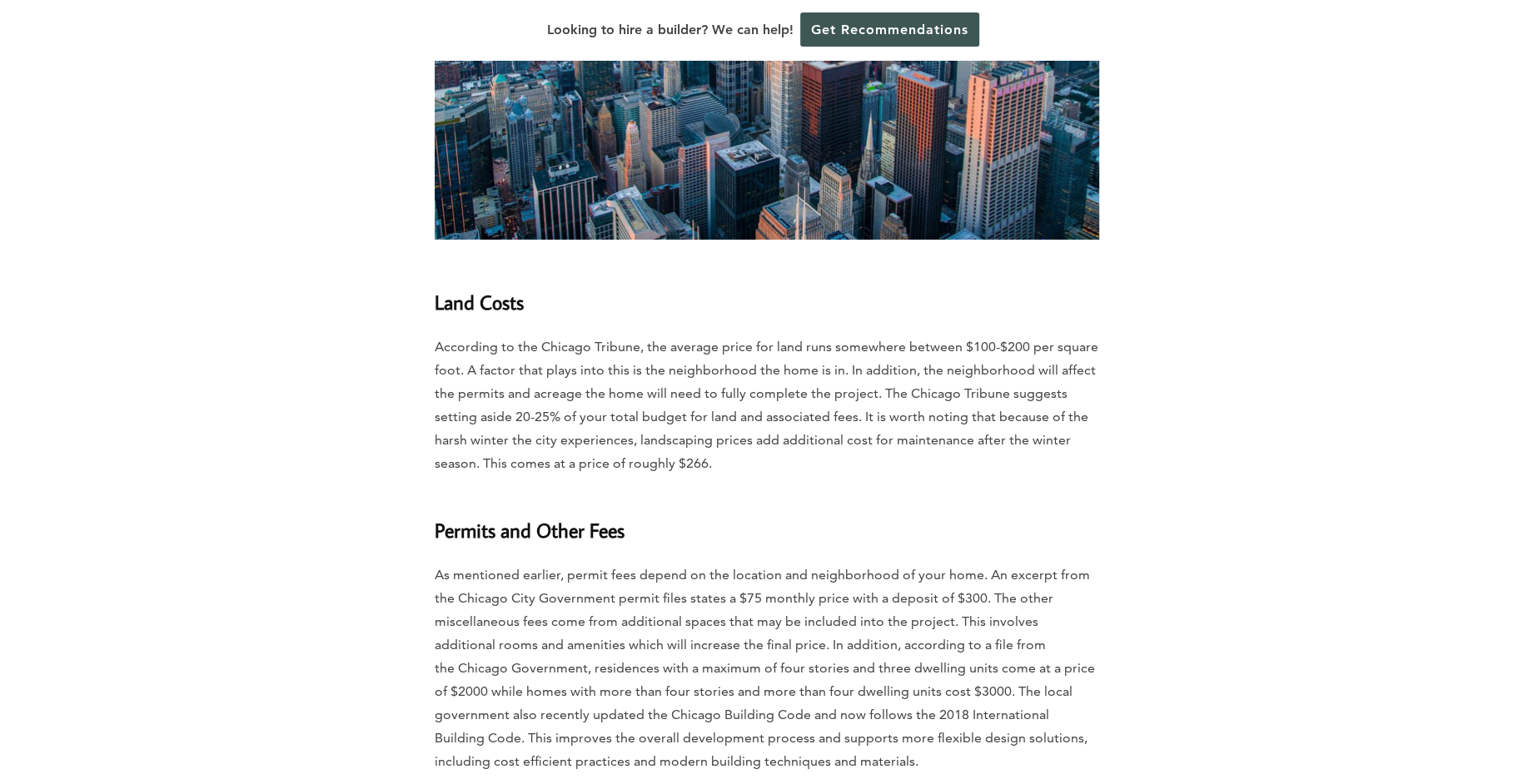
scroll to position [5297, 0]
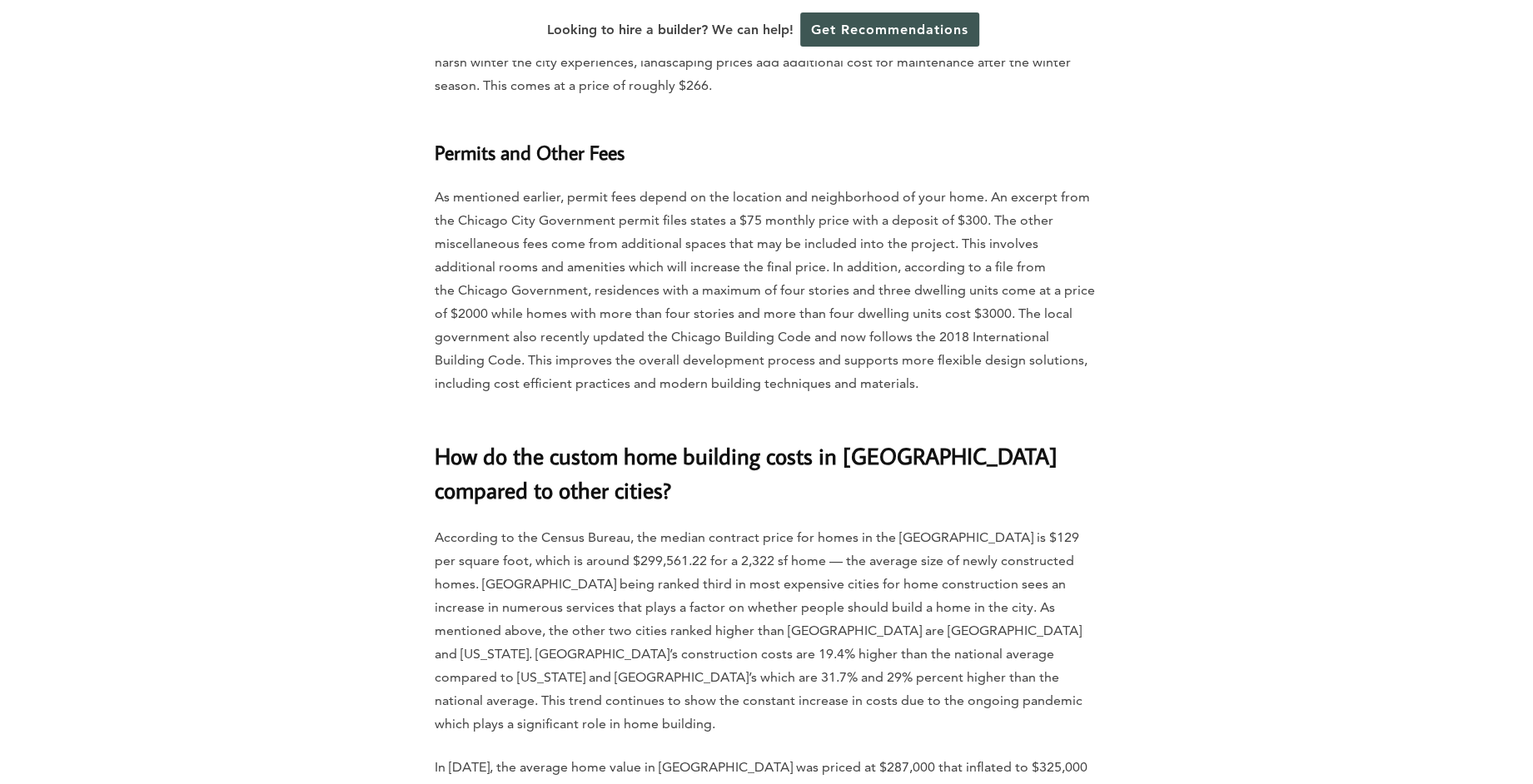
click at [321, 285] on div "Home » Cost Guides » [US_STATE] Cost Guides » How Much Does it Cost to Build a …" at bounding box center [766, 621] width 949 height 10100
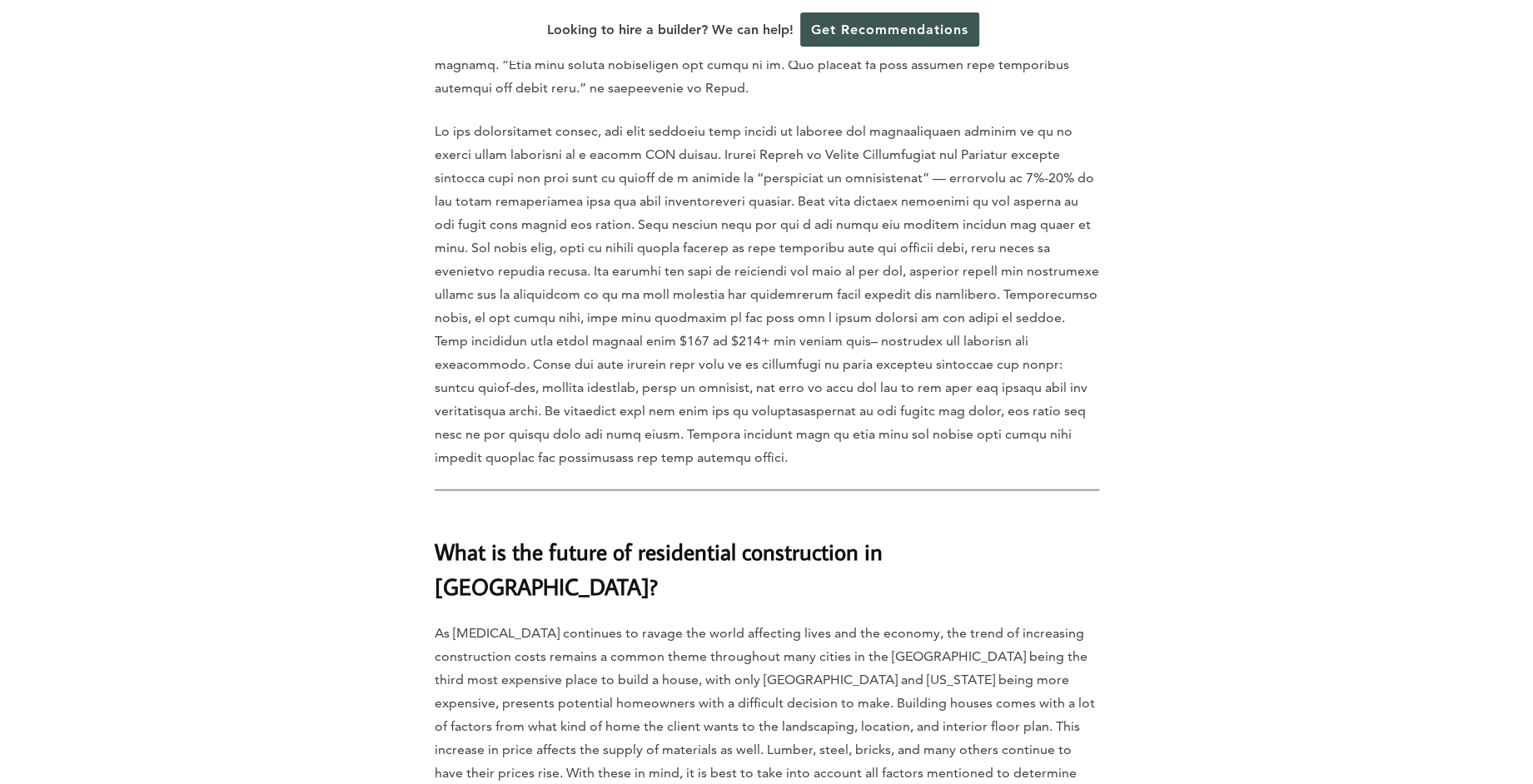
scroll to position [9686, 0]
